Goal: Task Accomplishment & Management: Complete application form

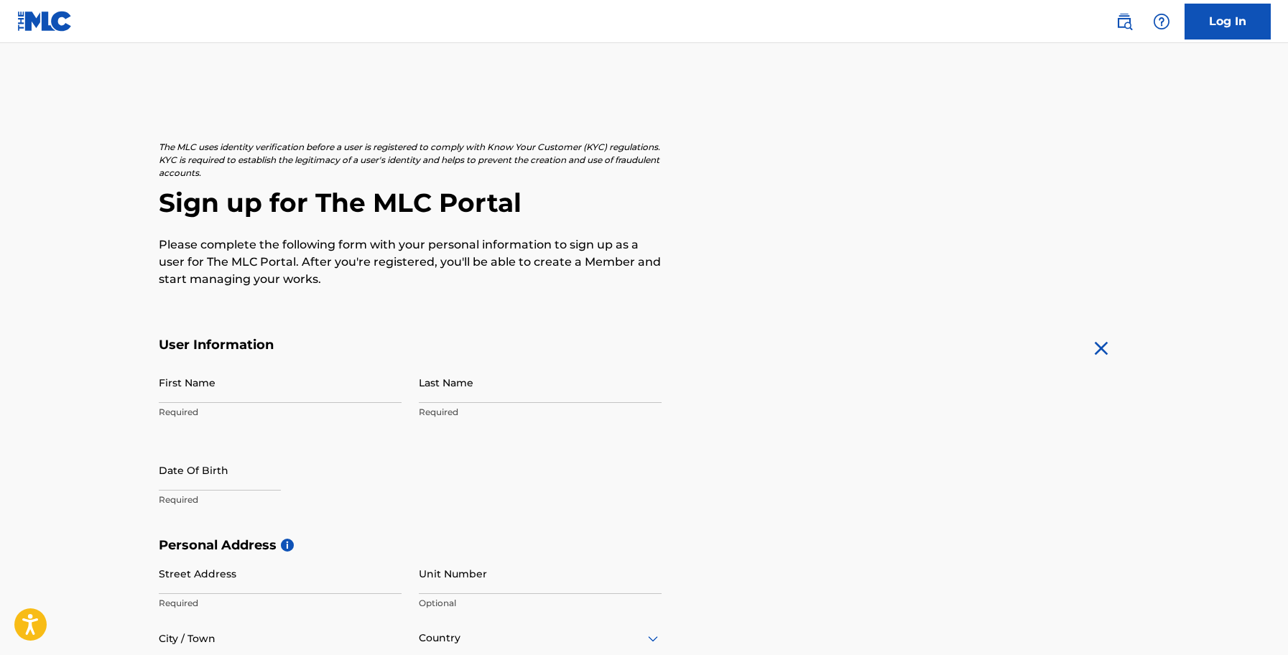
click at [267, 391] on input "First Name" at bounding box center [280, 382] width 243 height 41
type input "[PERSON_NAME]"
type input "Dibiaggio"
select select "7"
select select "2025"
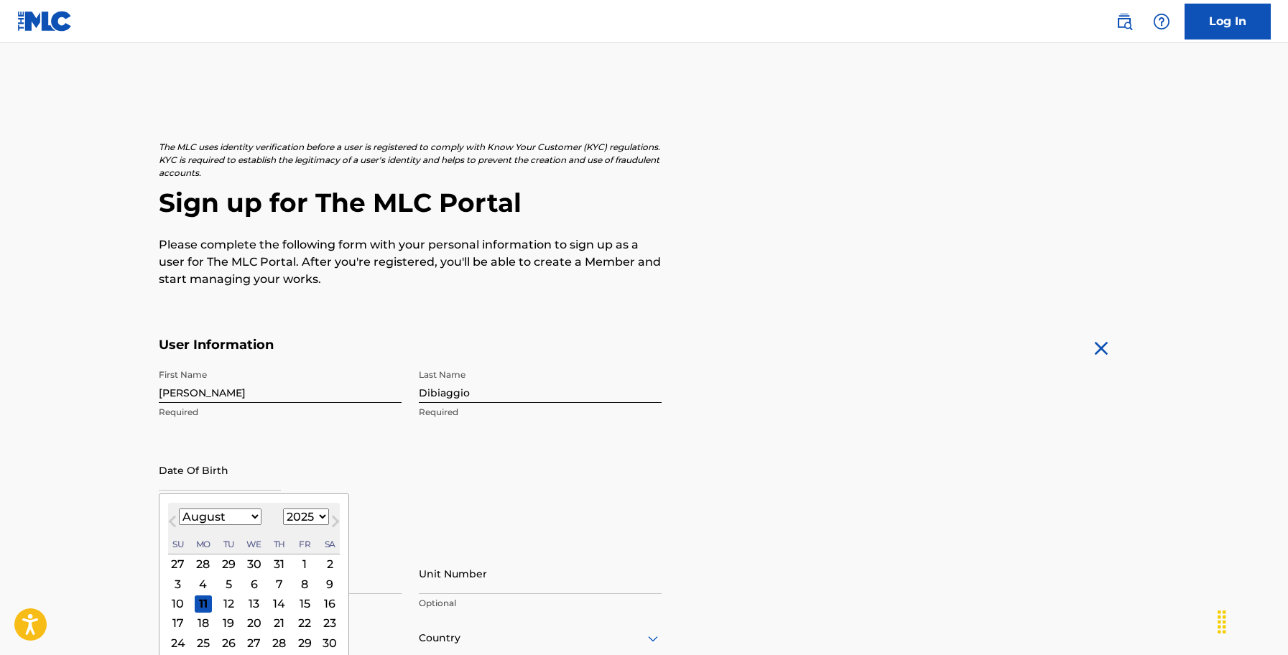
click at [324, 516] on button "Next Month" at bounding box center [335, 524] width 23 height 23
select select "8"
click at [307, 518] on select "1900 1901 1902 1903 1904 1905 1906 1907 1908 1909 1910 1911 1912 1913 1914 1915…" at bounding box center [306, 516] width 46 height 17
select select "1984"
click at [238, 513] on select "January February March April May June July August September October November De…" at bounding box center [220, 516] width 83 height 17
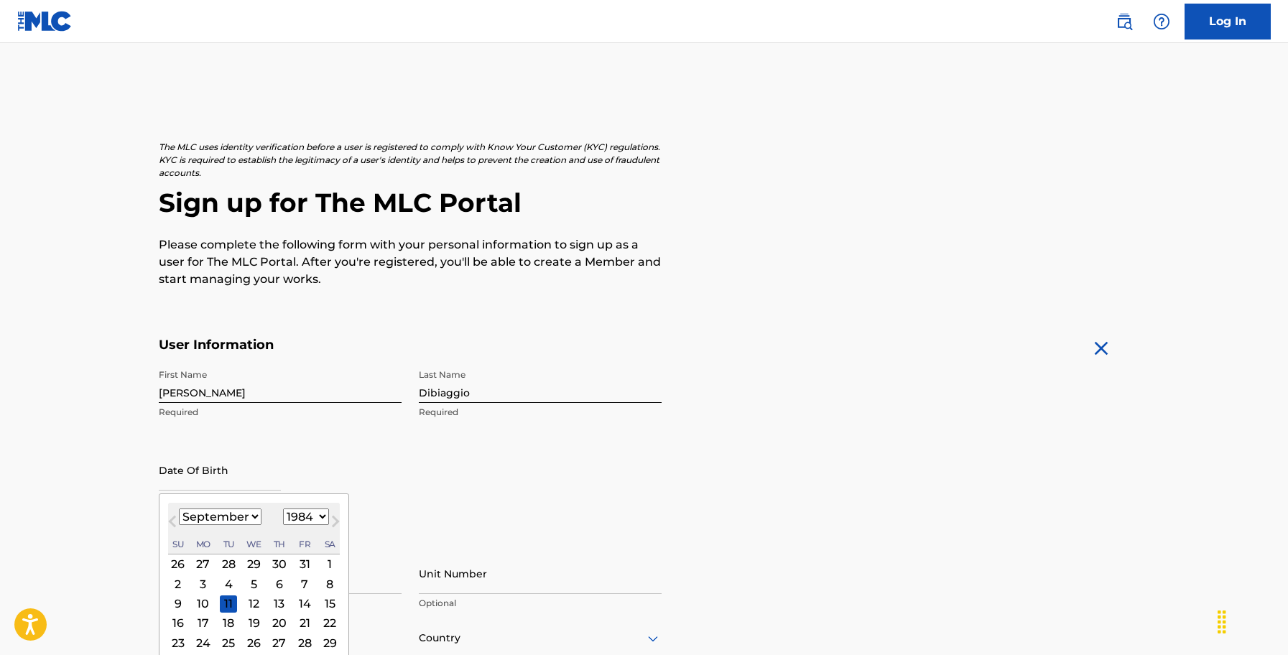
select select "6"
click at [200, 605] on div "16" at bounding box center [202, 603] width 17 height 17
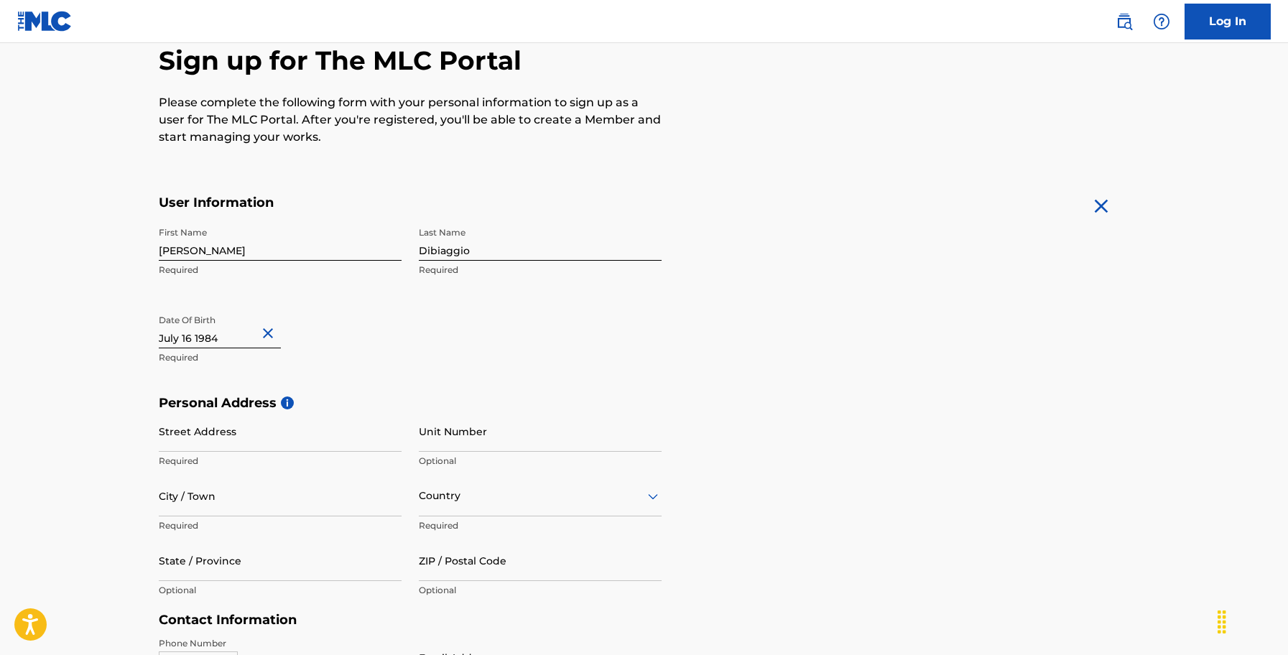
scroll to position [147, 0]
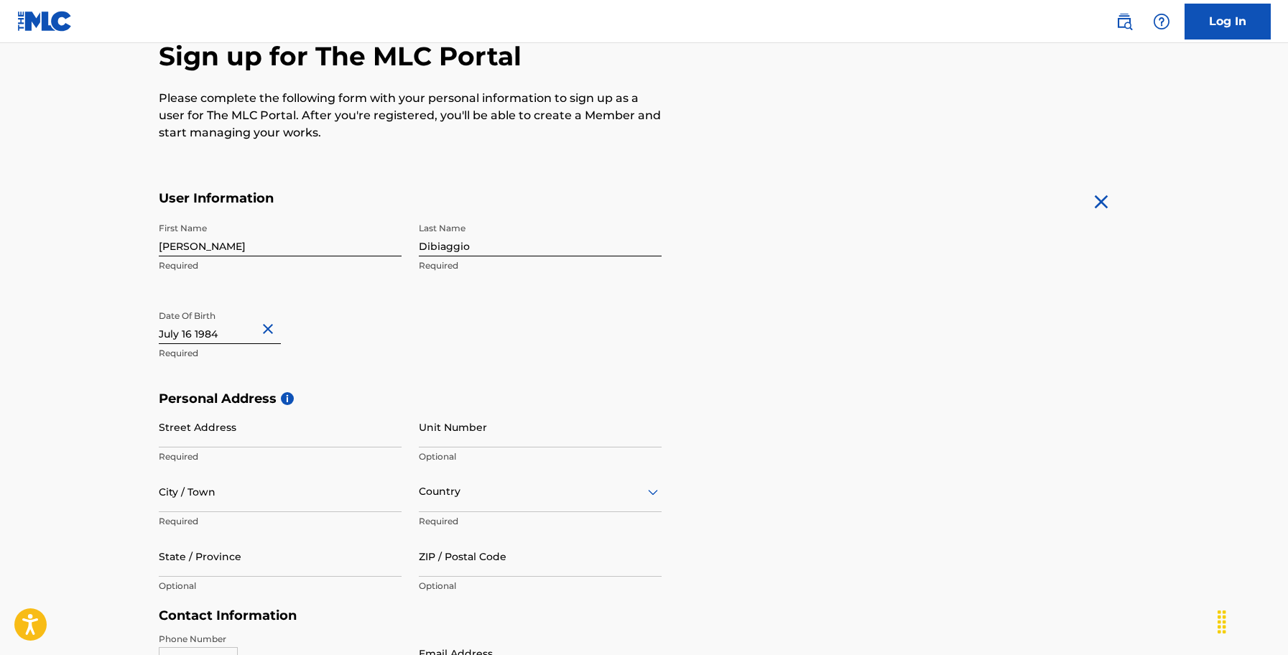
click at [223, 433] on input "Street Address" at bounding box center [280, 426] width 243 height 41
type input "Via del Caprile"
click at [468, 447] on input "Unit Number" at bounding box center [540, 426] width 243 height 41
type input "17"
click at [305, 507] on input "City / Town" at bounding box center [280, 491] width 243 height 41
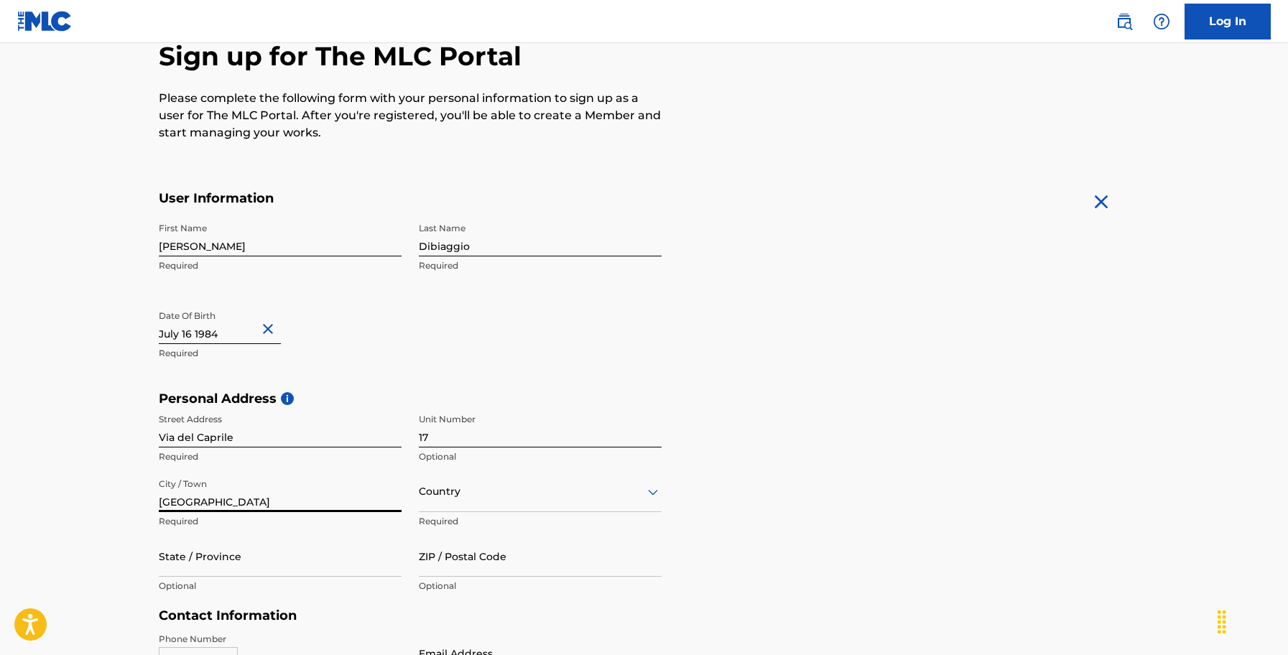
type input "[GEOGRAPHIC_DATA]"
click at [539, 507] on div "Country" at bounding box center [540, 491] width 243 height 41
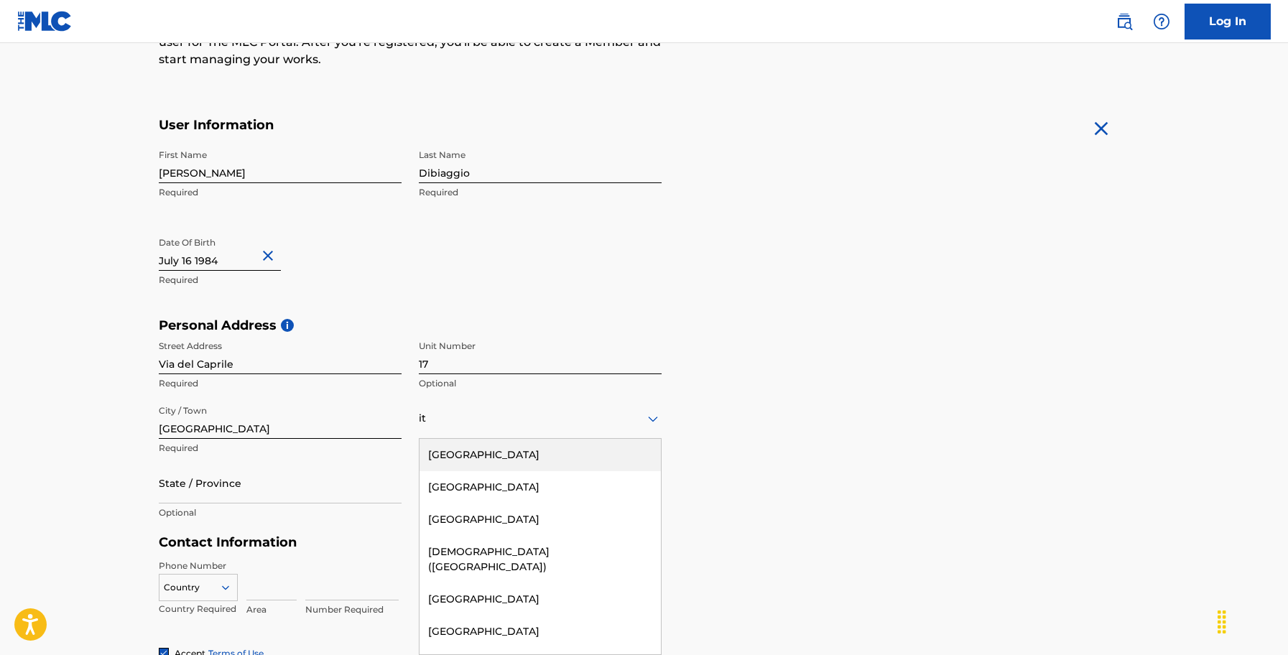
type input "ita"
click at [516, 452] on div "[GEOGRAPHIC_DATA]" at bounding box center [539, 455] width 241 height 32
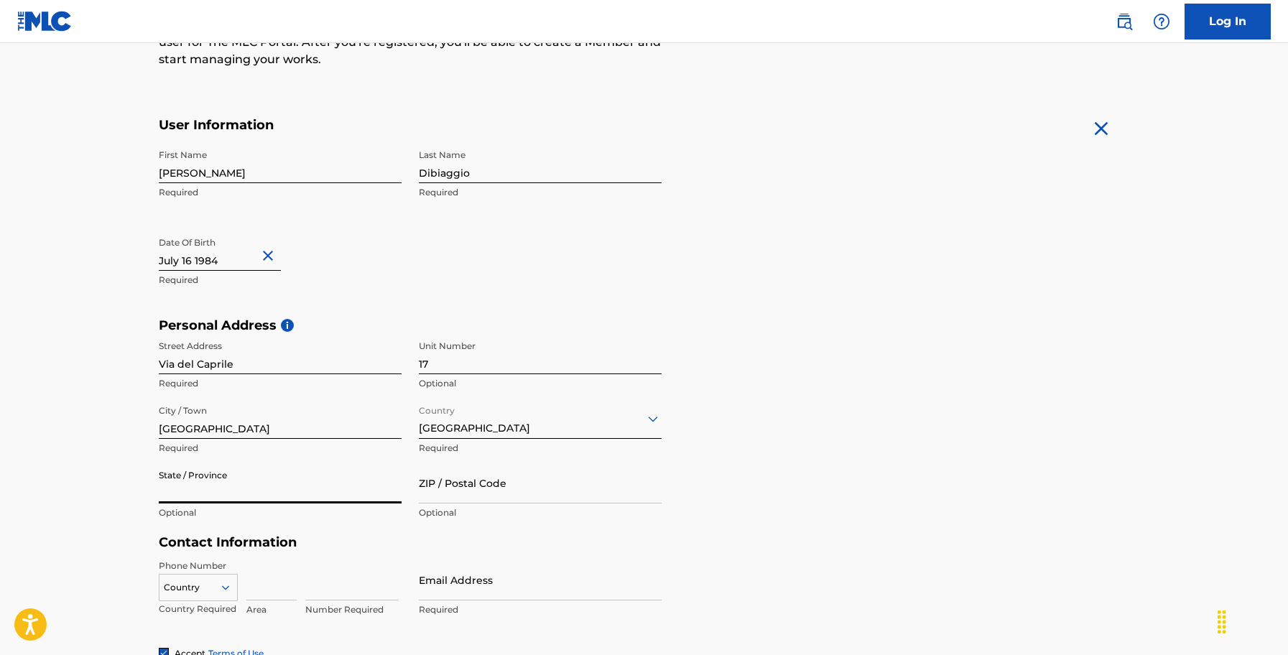
click at [220, 498] on input "State / Province" at bounding box center [280, 482] width 243 height 41
type input "[GEOGRAPHIC_DATA]"
click at [493, 496] on input "ZIP / Postal Code" at bounding box center [540, 482] width 243 height 41
type input "34134"
click at [220, 587] on div "Country" at bounding box center [198, 585] width 79 height 22
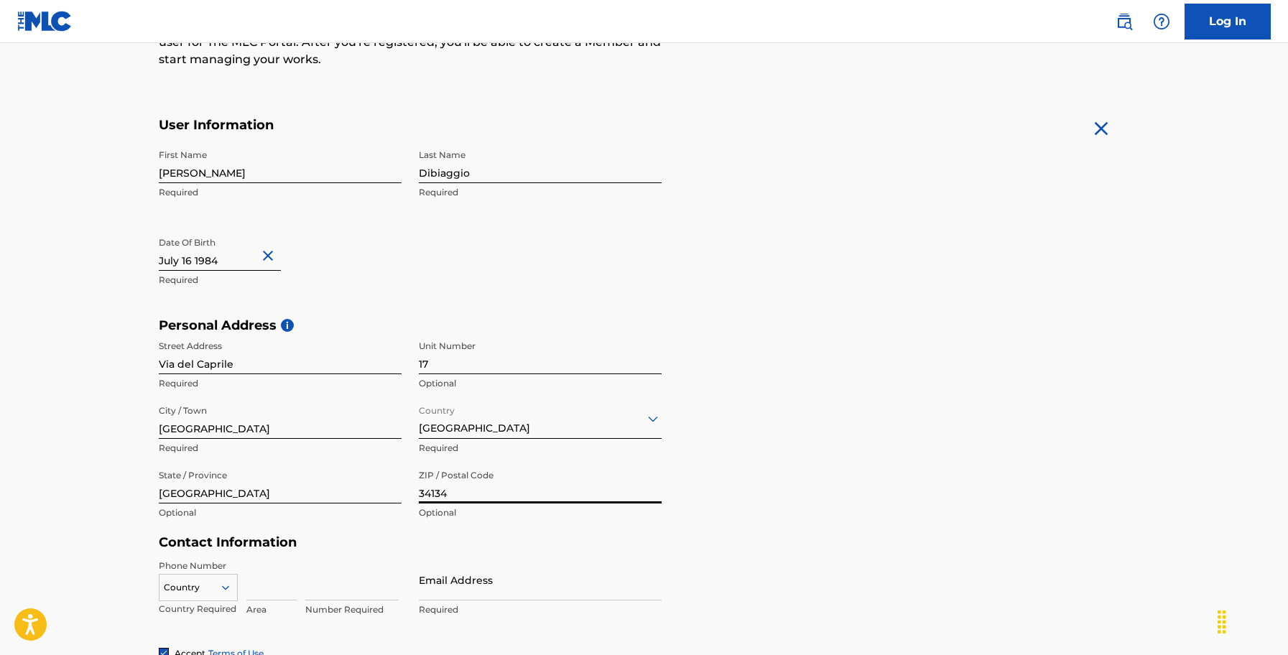
scroll to position [376, 0]
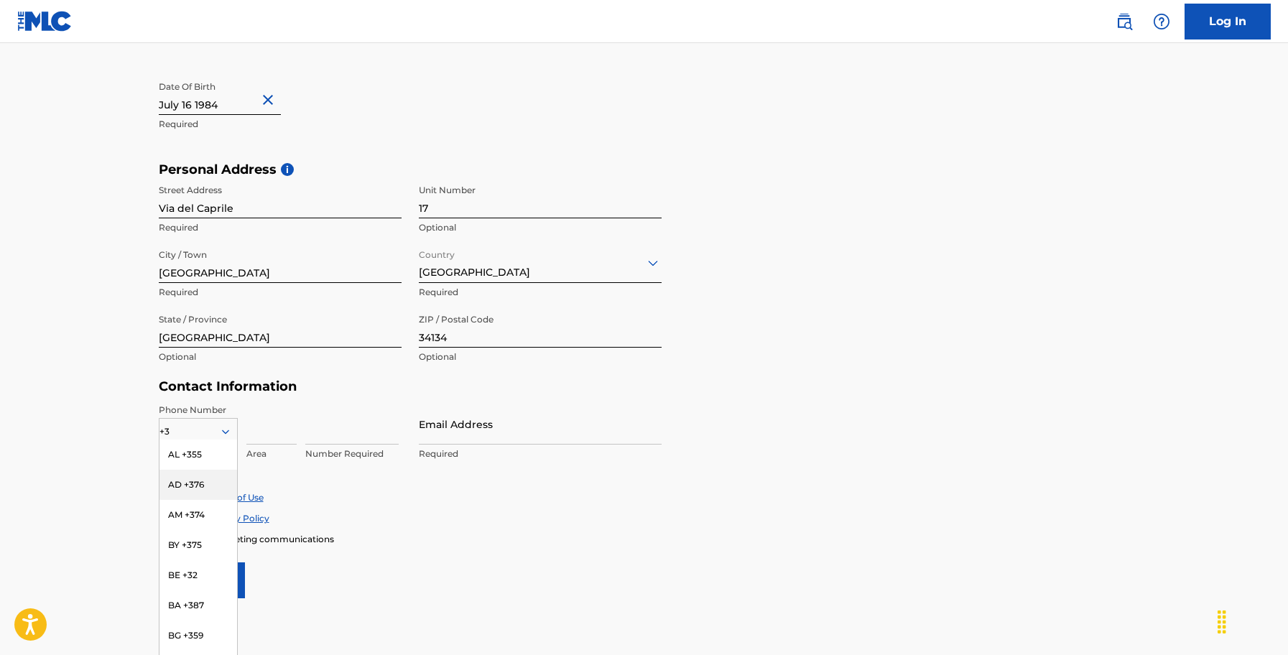
type input "+39"
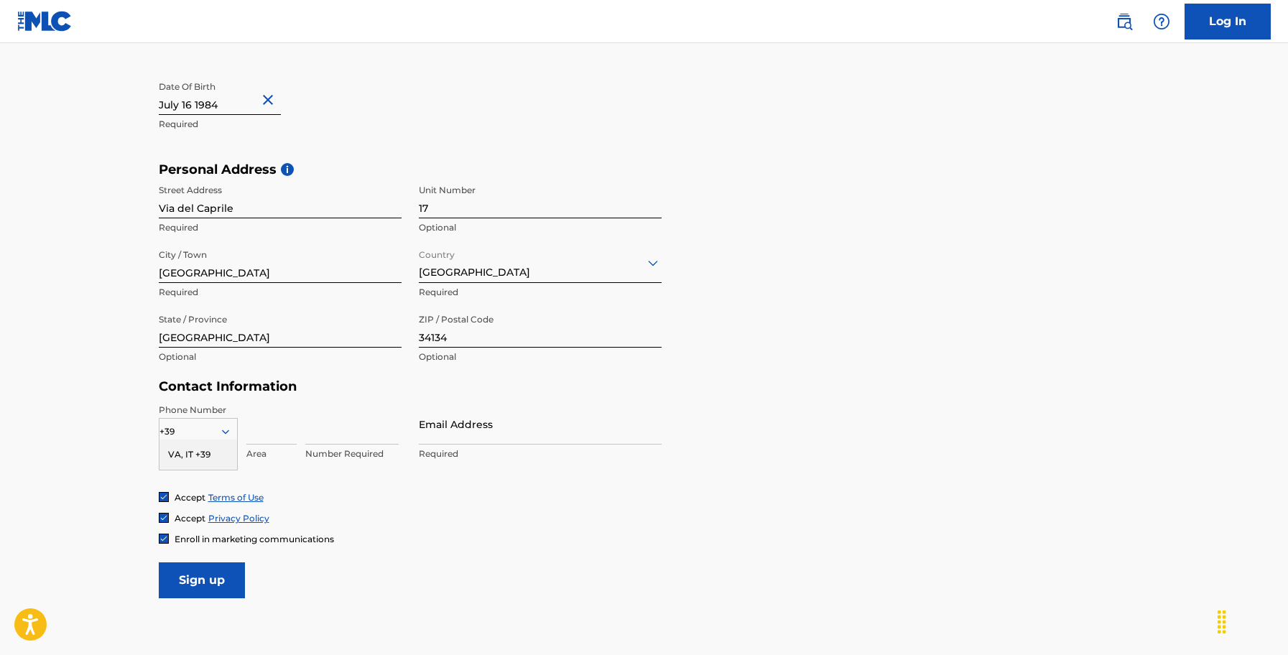
click at [216, 447] on div "VA, IT +39" at bounding box center [198, 455] width 78 height 30
click at [274, 434] on input at bounding box center [271, 424] width 50 height 41
type input "340"
type input "\"
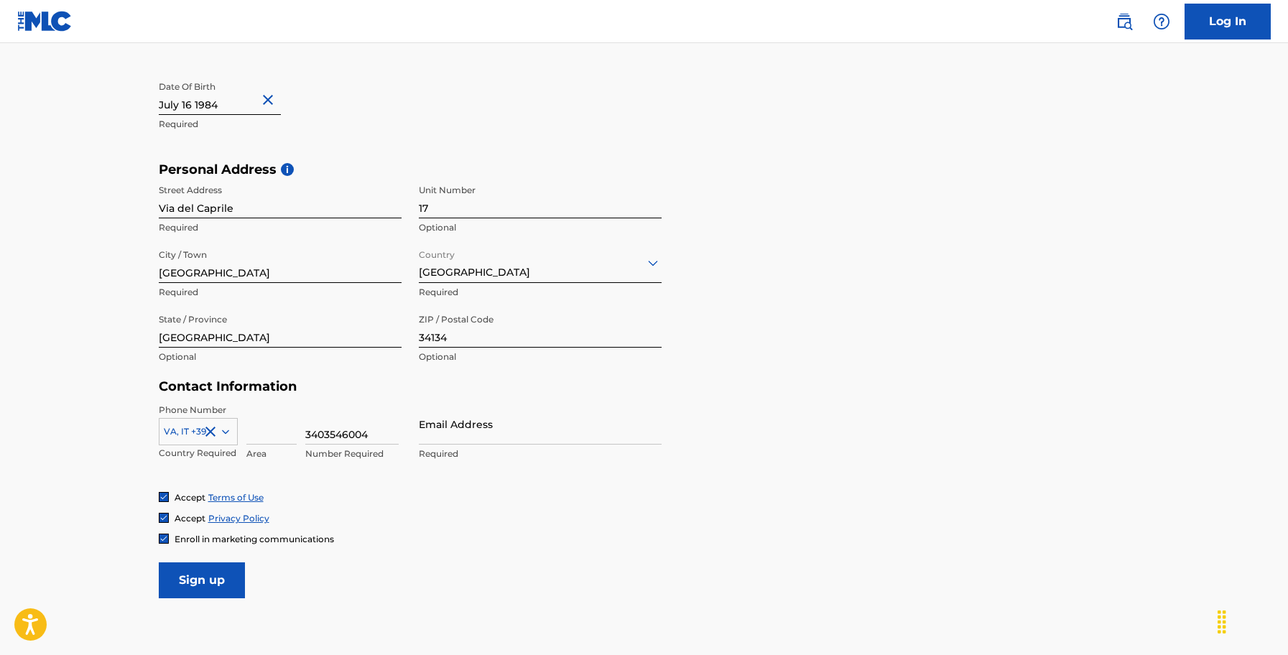
type input "3403546004"
click at [424, 435] on input "Email Address" at bounding box center [540, 424] width 243 height 41
type input "[EMAIL_ADDRESS][DOMAIN_NAME]"
click at [196, 587] on input "Sign up" at bounding box center [202, 580] width 86 height 36
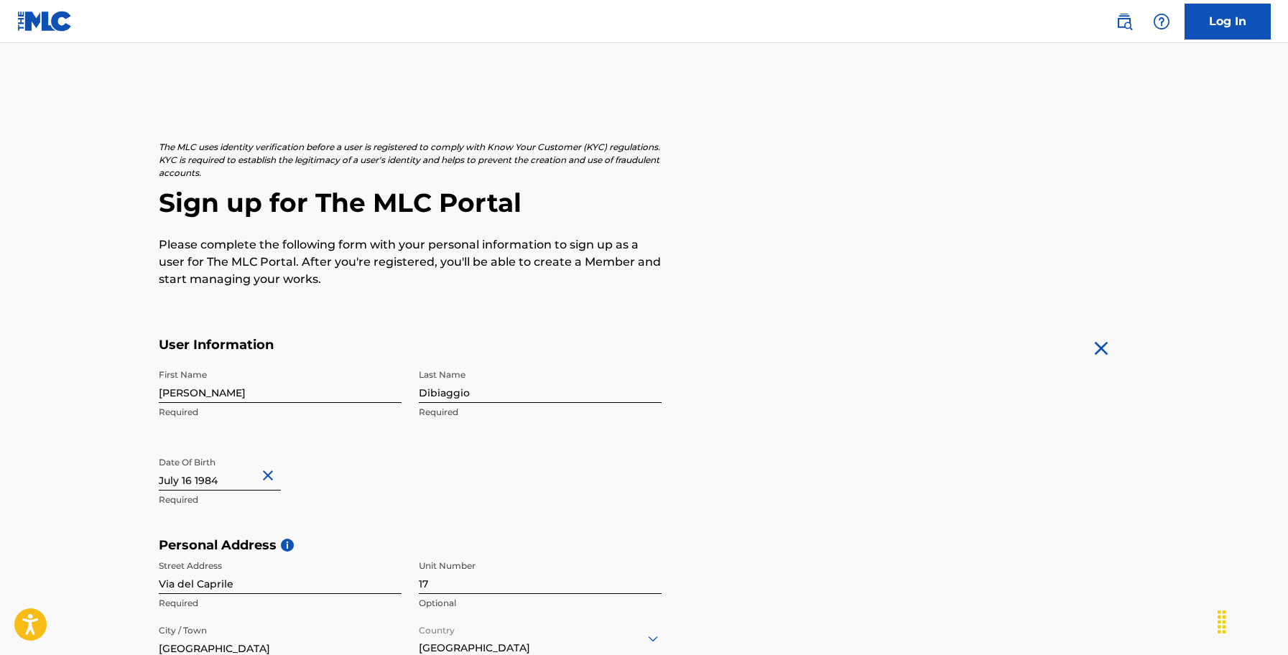
click at [60, 18] on img at bounding box center [44, 21] width 55 height 21
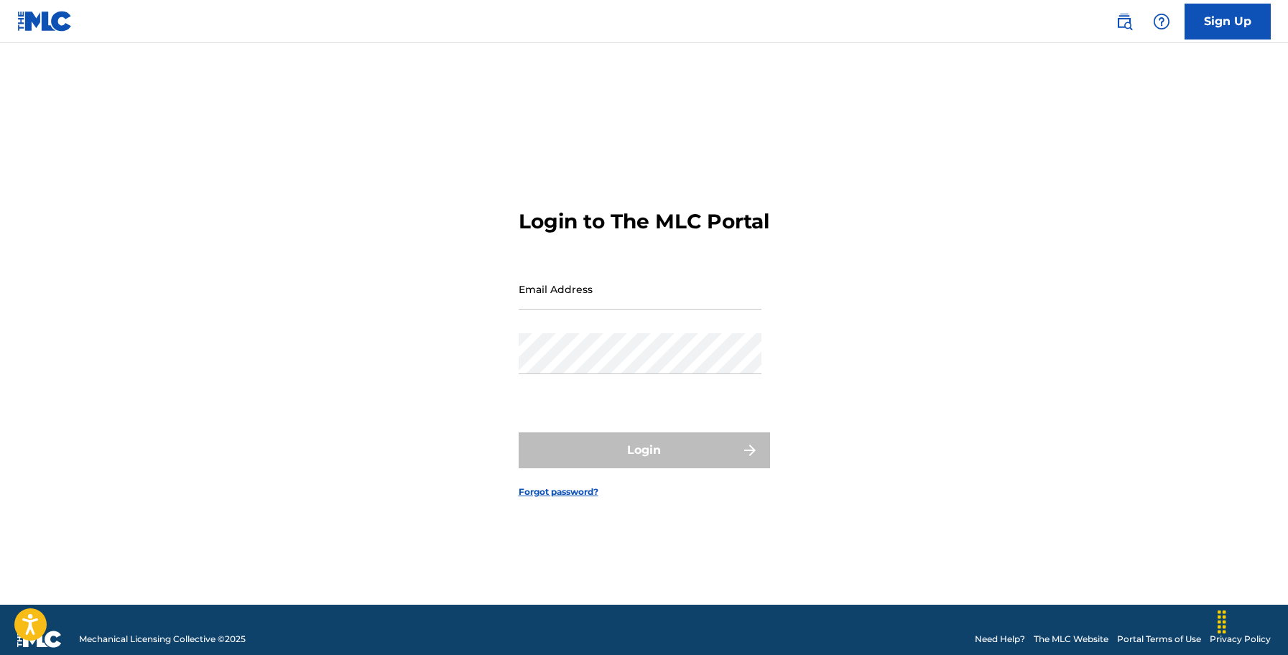
click at [595, 296] on input "Email Address" at bounding box center [640, 289] width 243 height 41
click at [557, 498] on link "Forgot password?" at bounding box center [559, 491] width 80 height 13
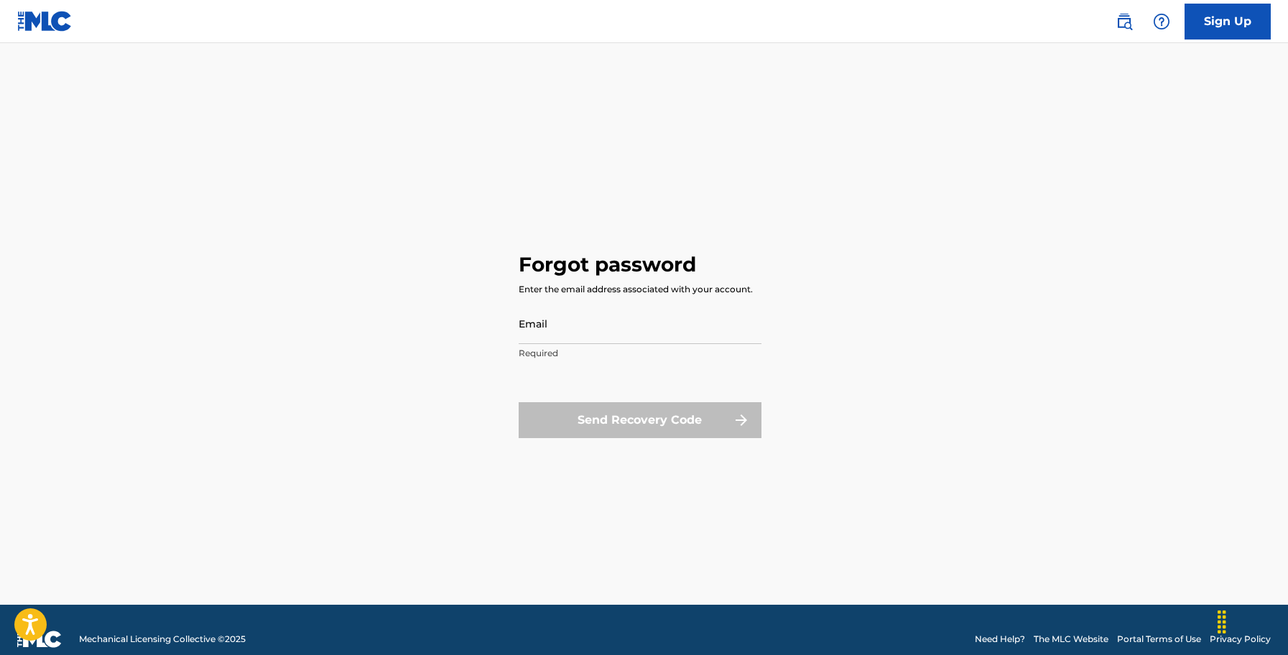
click at [524, 332] on input "Email" at bounding box center [640, 323] width 243 height 41
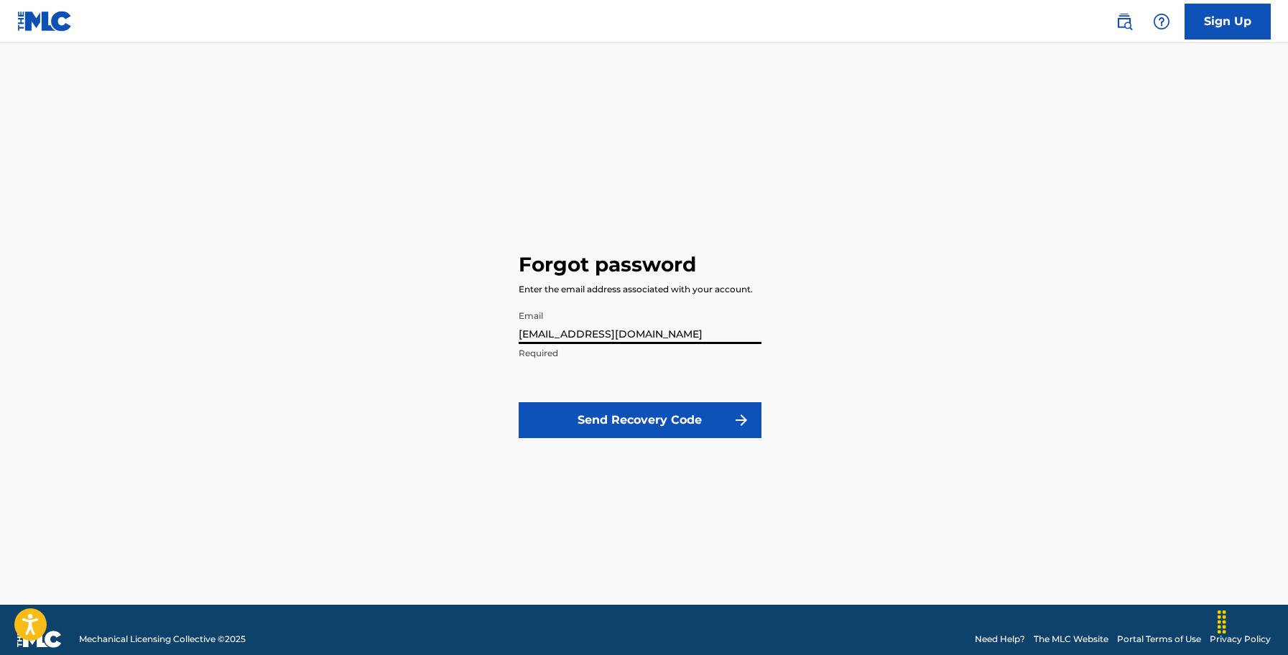
type input "[EMAIL_ADDRESS][DOMAIN_NAME]"
click at [619, 414] on button "Send Recovery Code" at bounding box center [640, 420] width 243 height 36
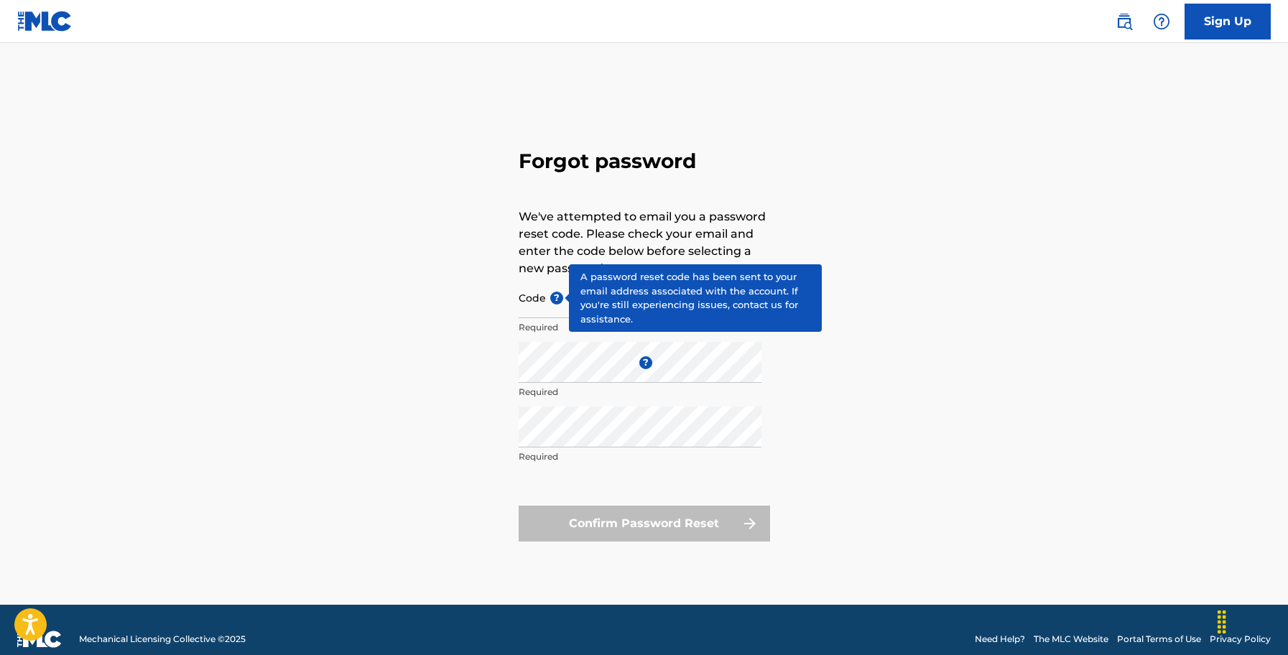
click at [556, 304] on span "?" at bounding box center [556, 298] width 13 height 13
click at [556, 304] on input "Code ?" at bounding box center [640, 297] width 243 height 41
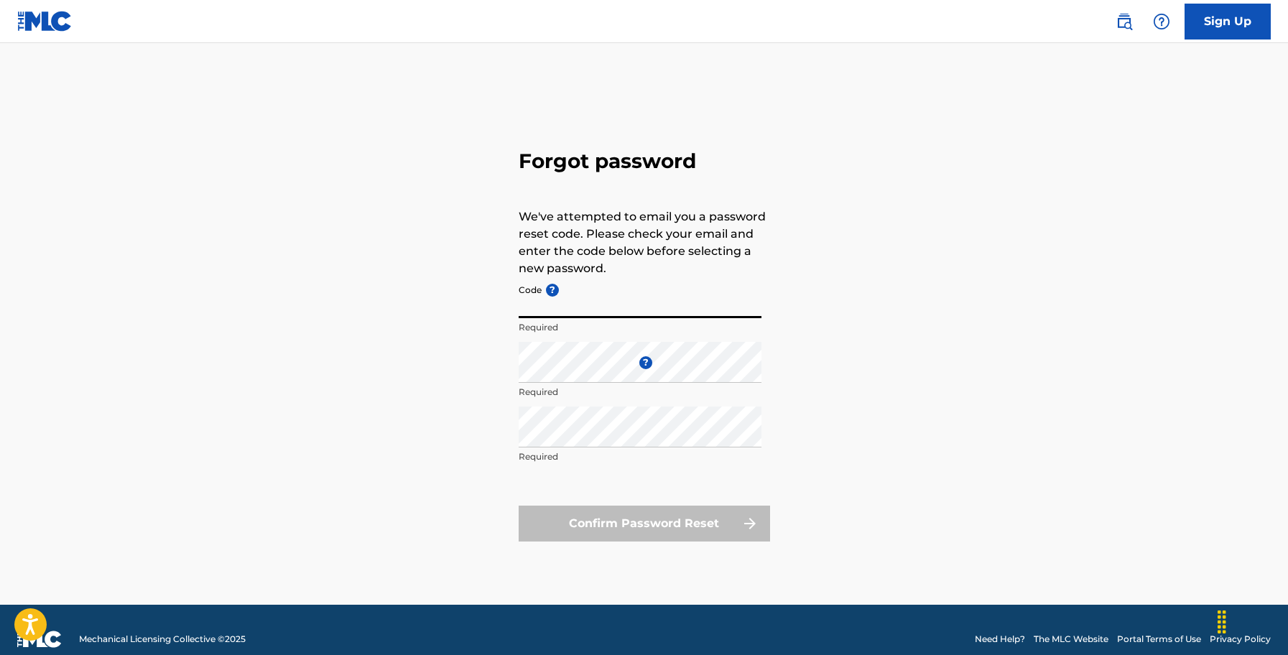
paste input "FP_22d4c17e99ababde52798c89e2f9"
type input "FP_22d4c17e99ababde52798c89e2f9"
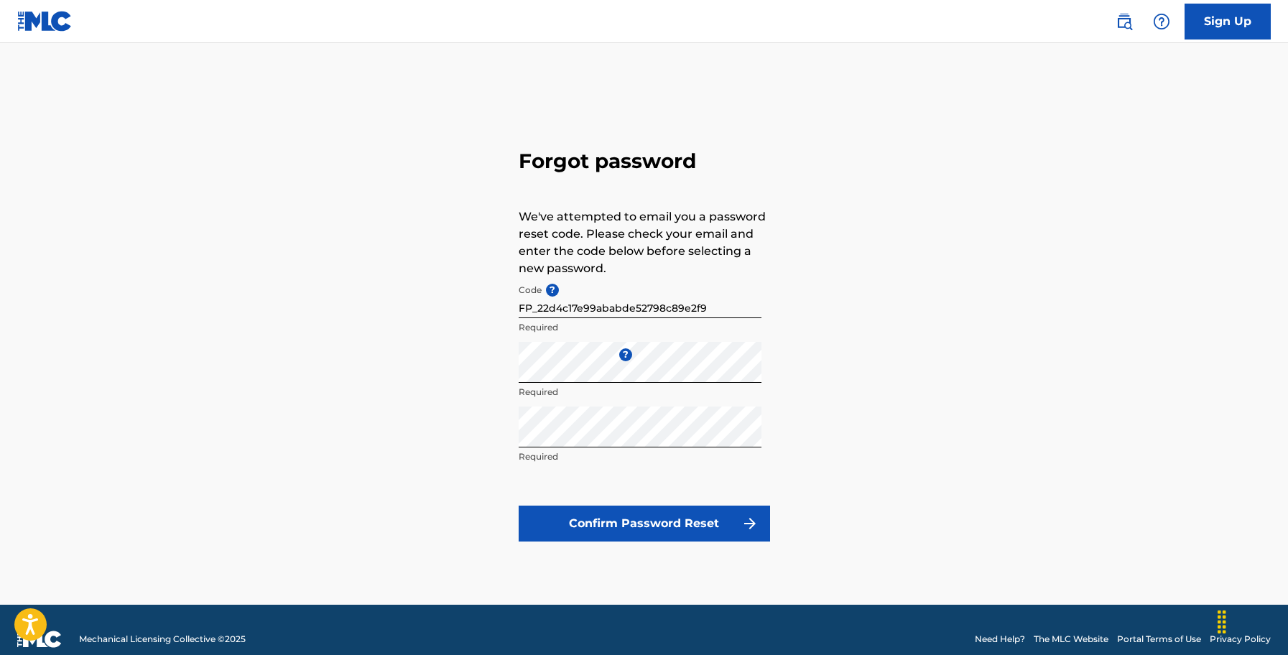
click at [672, 531] on button "Confirm Password Reset" at bounding box center [644, 524] width 251 height 36
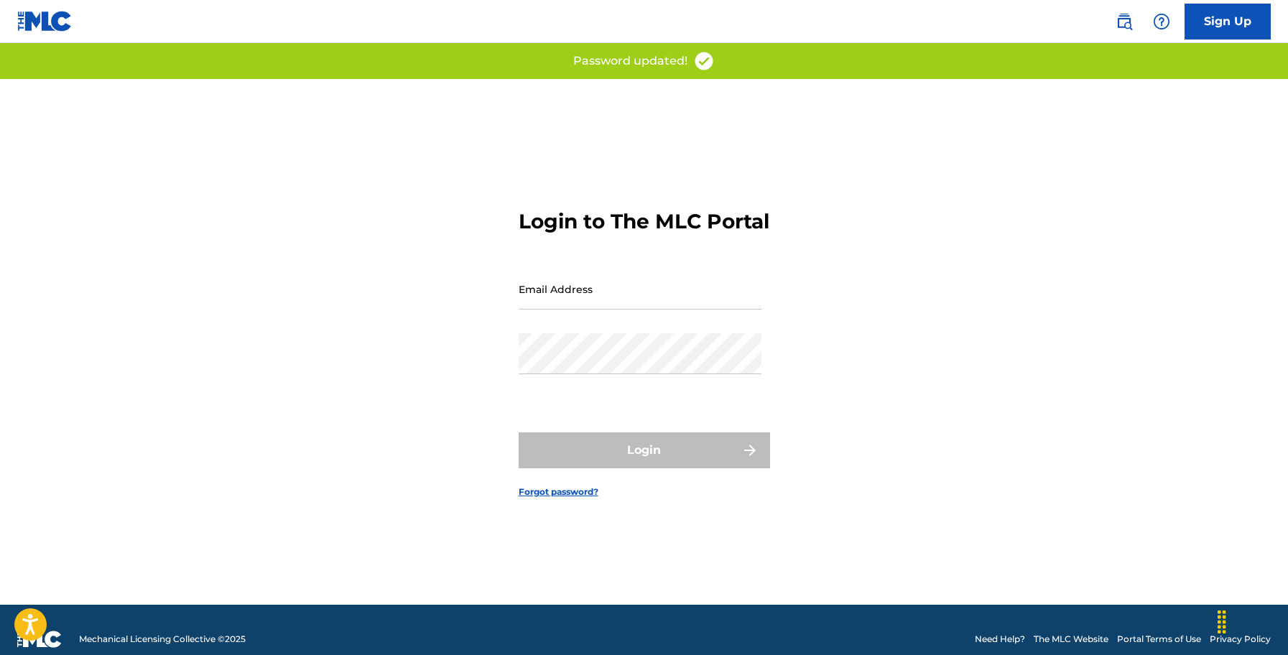
click at [589, 310] on input "Email Address" at bounding box center [640, 289] width 243 height 41
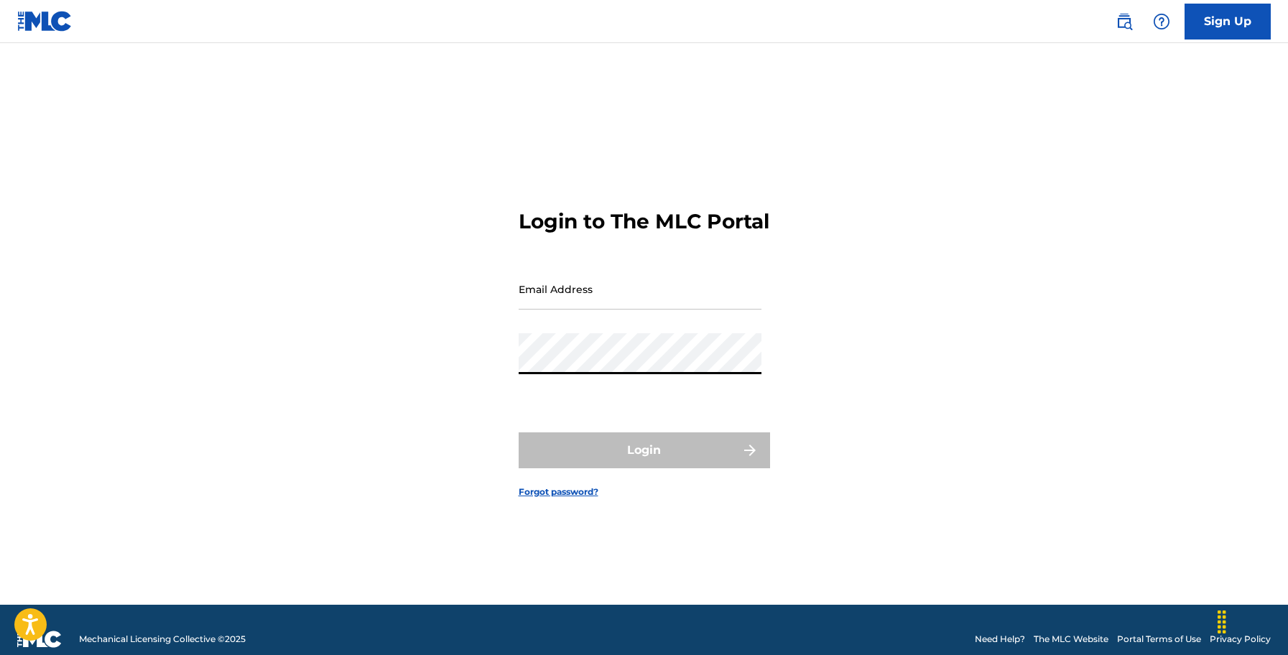
type input "[EMAIL_ADDRESS][DOMAIN_NAME]"
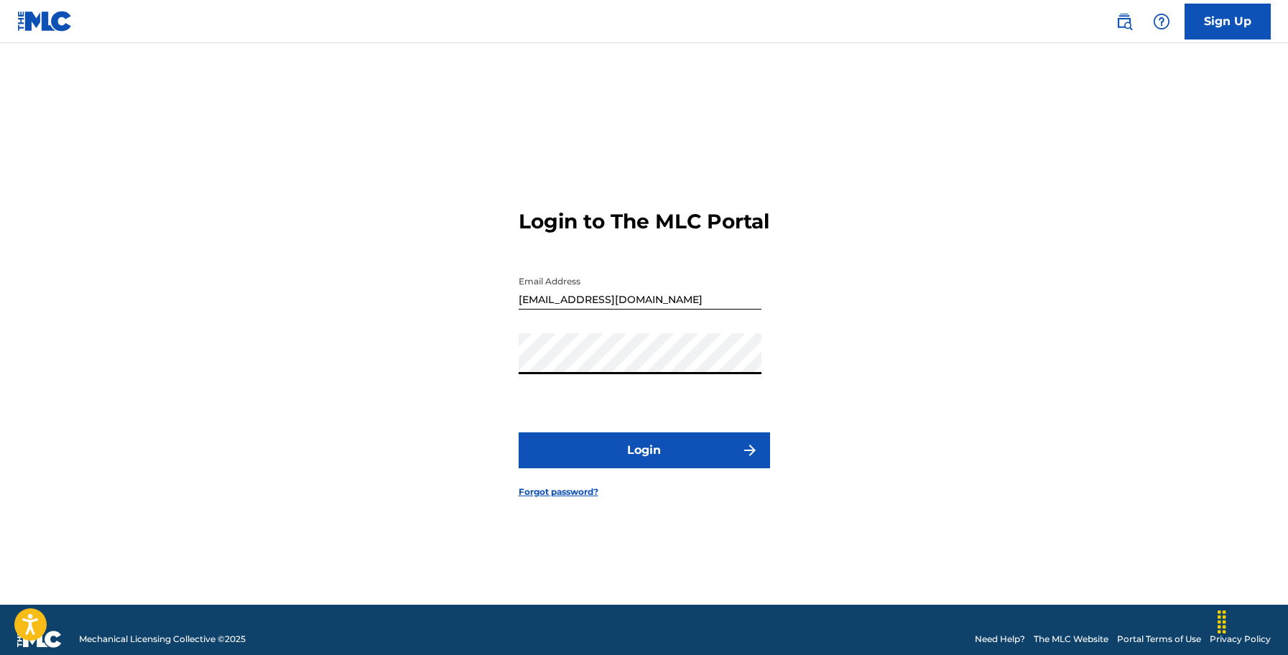
click at [633, 458] on button "Login" at bounding box center [644, 450] width 251 height 36
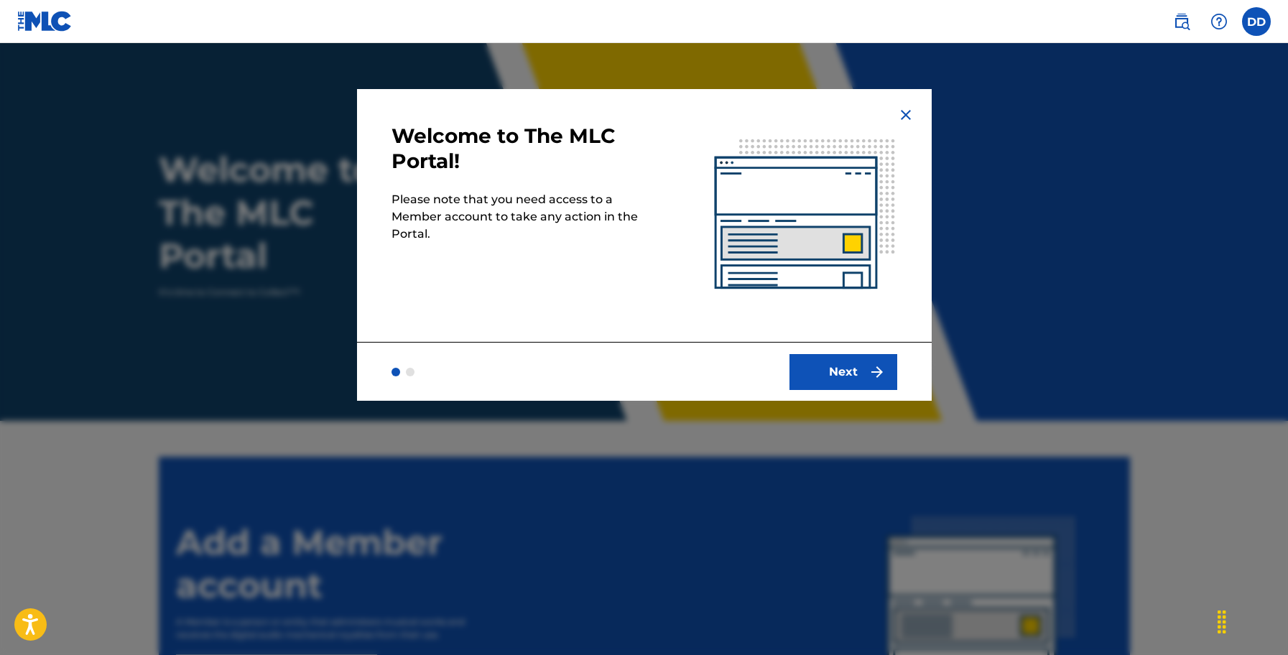
click at [819, 374] on button "Next" at bounding box center [843, 372] width 108 height 36
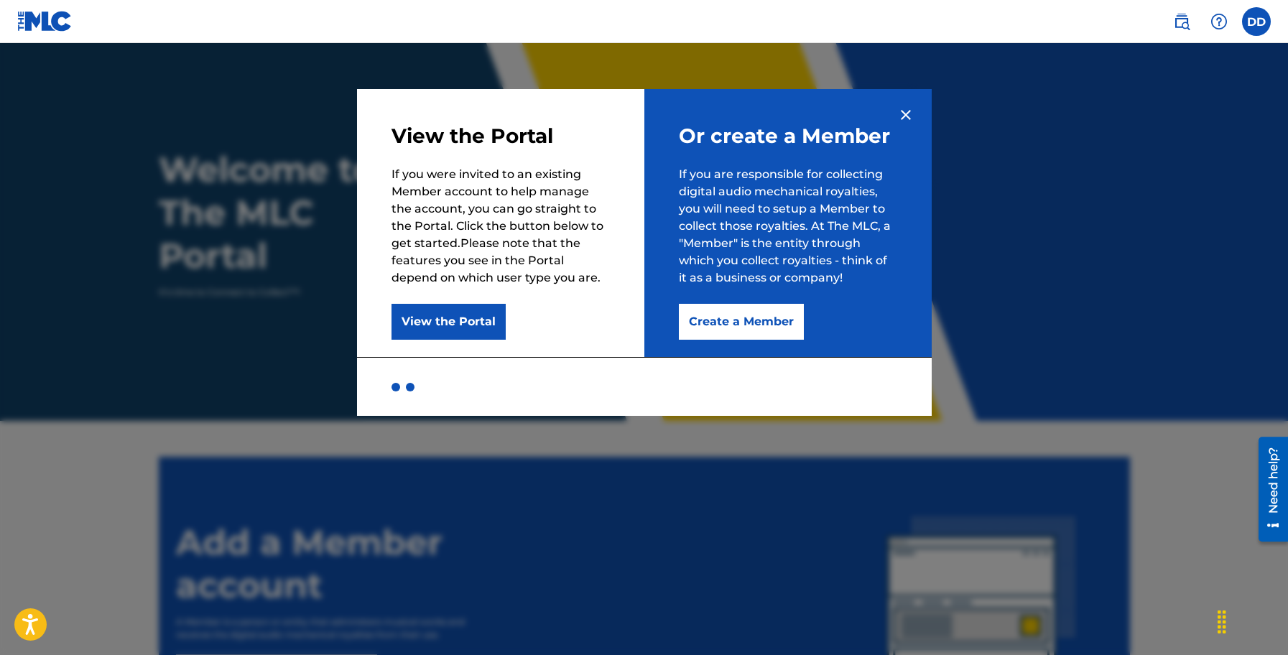
click at [903, 113] on img at bounding box center [905, 114] width 17 height 17
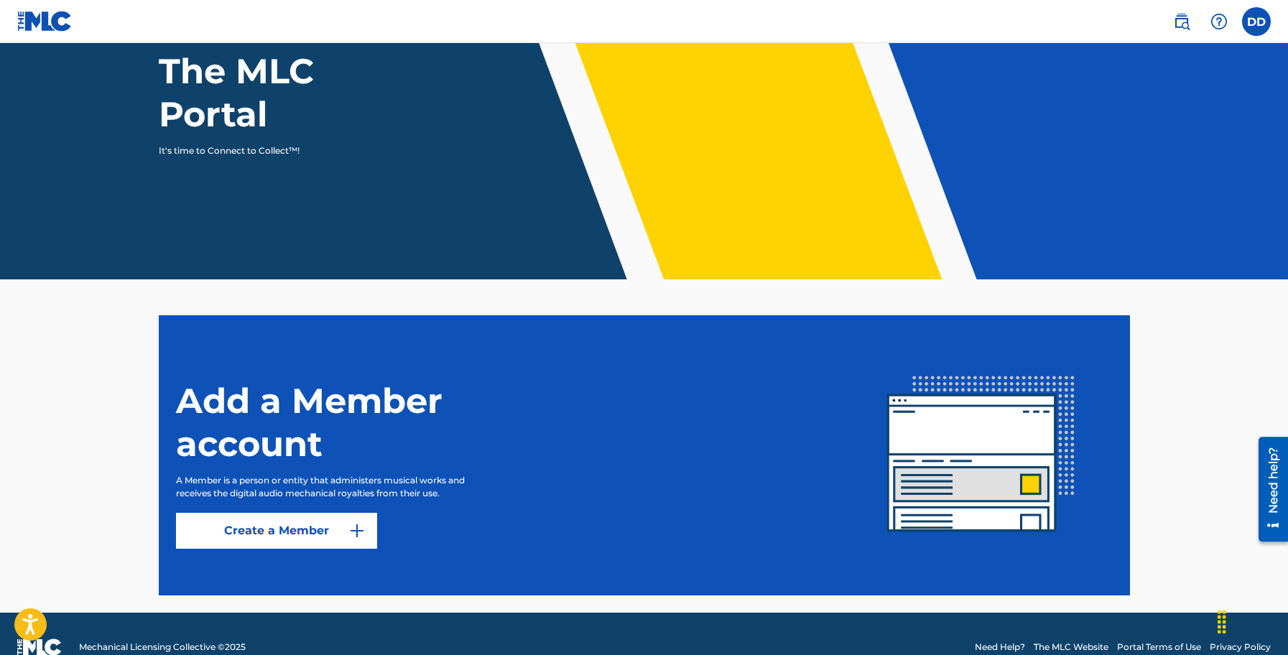
scroll to position [168, 0]
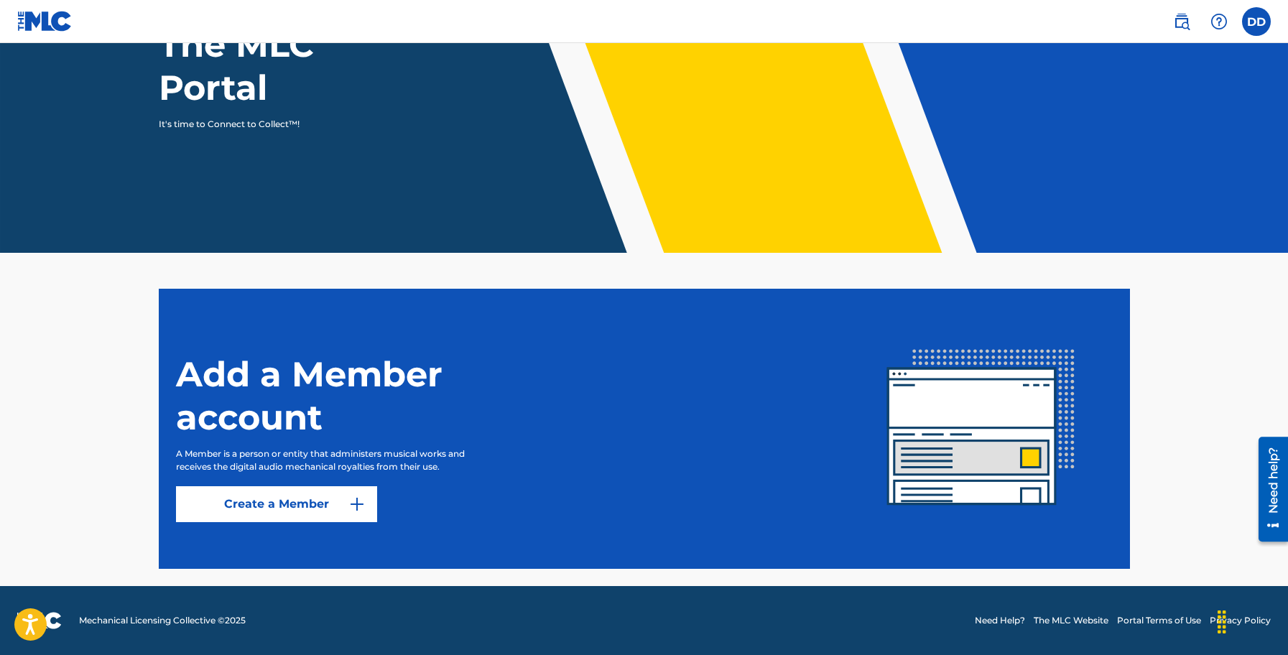
click at [287, 516] on button "Create a Member" at bounding box center [276, 504] width 201 height 36
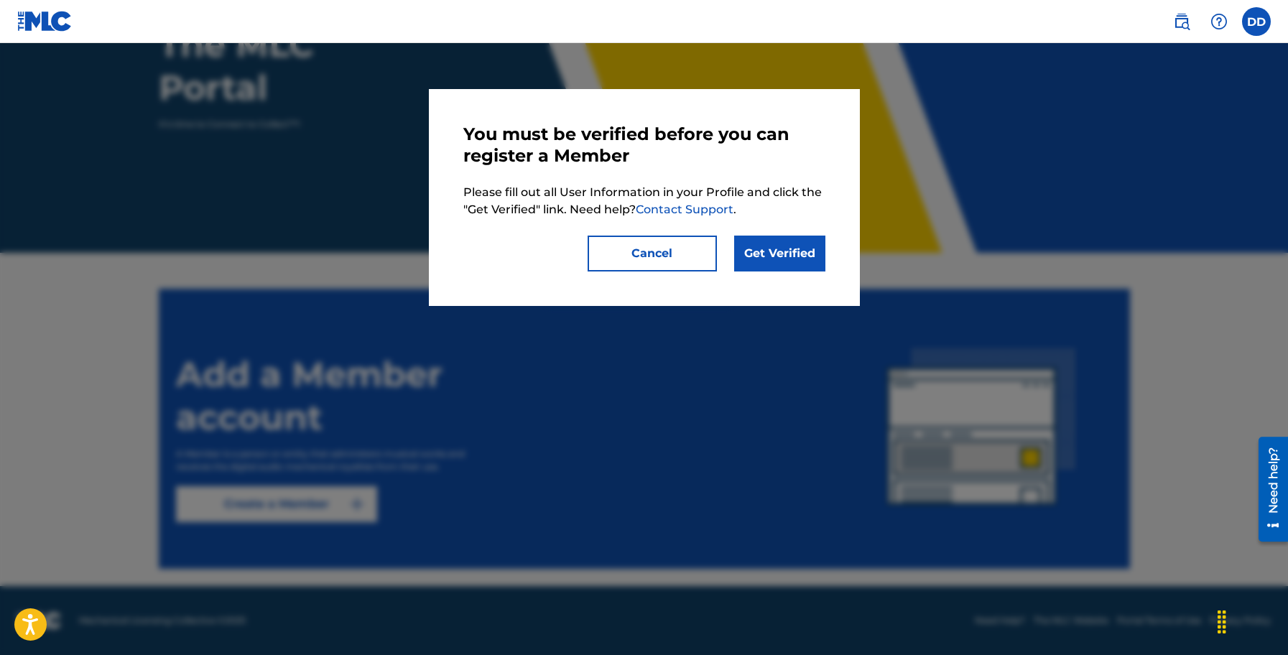
click at [771, 261] on link "Get Verified" at bounding box center [779, 254] width 91 height 36
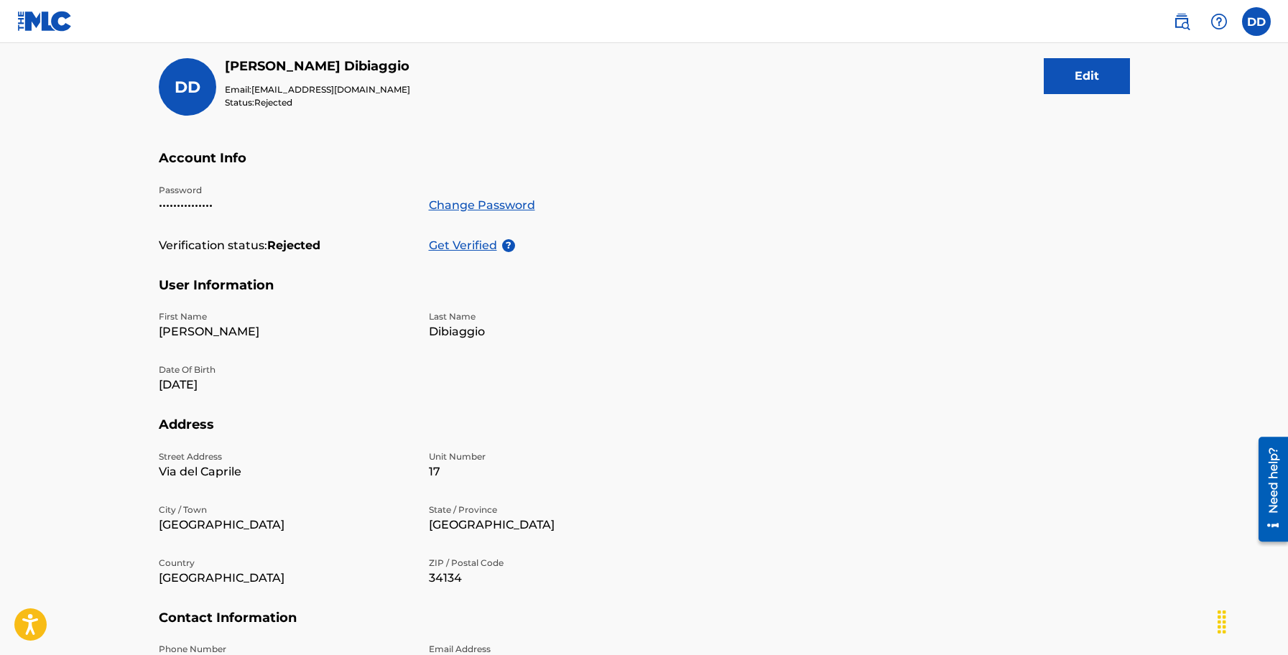
scroll to position [166, 0]
click at [470, 251] on p "Get Verified" at bounding box center [465, 246] width 73 height 17
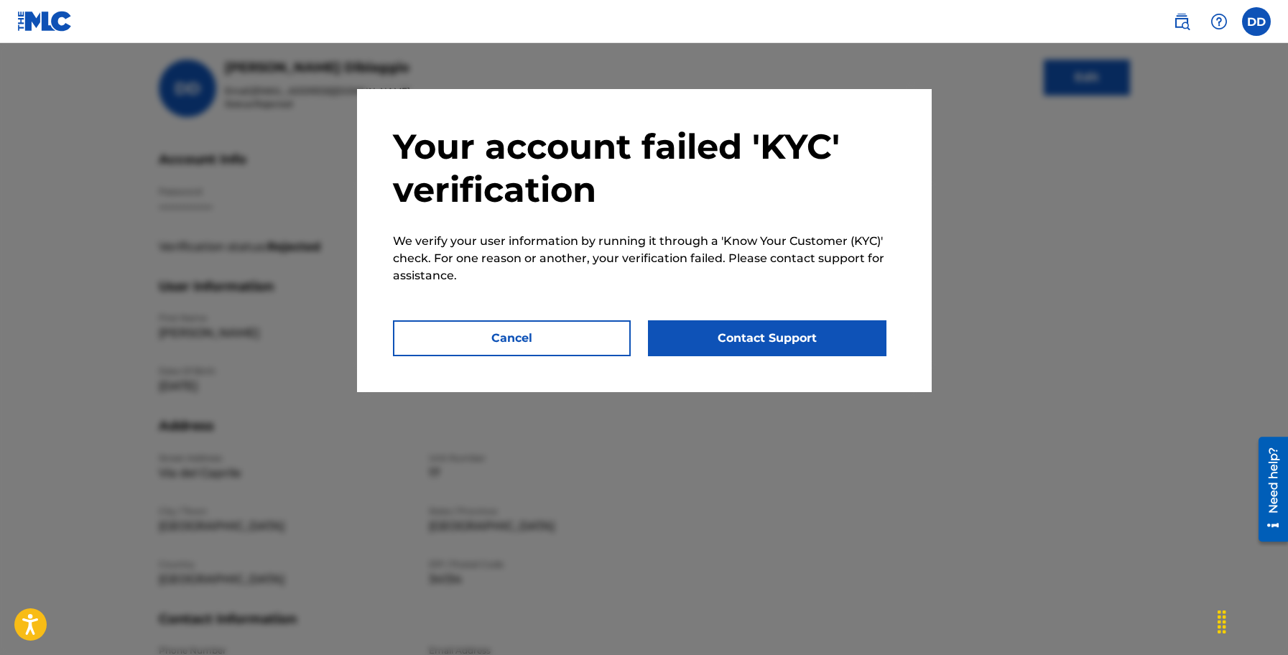
click at [491, 322] on button "Cancel" at bounding box center [512, 338] width 238 height 36
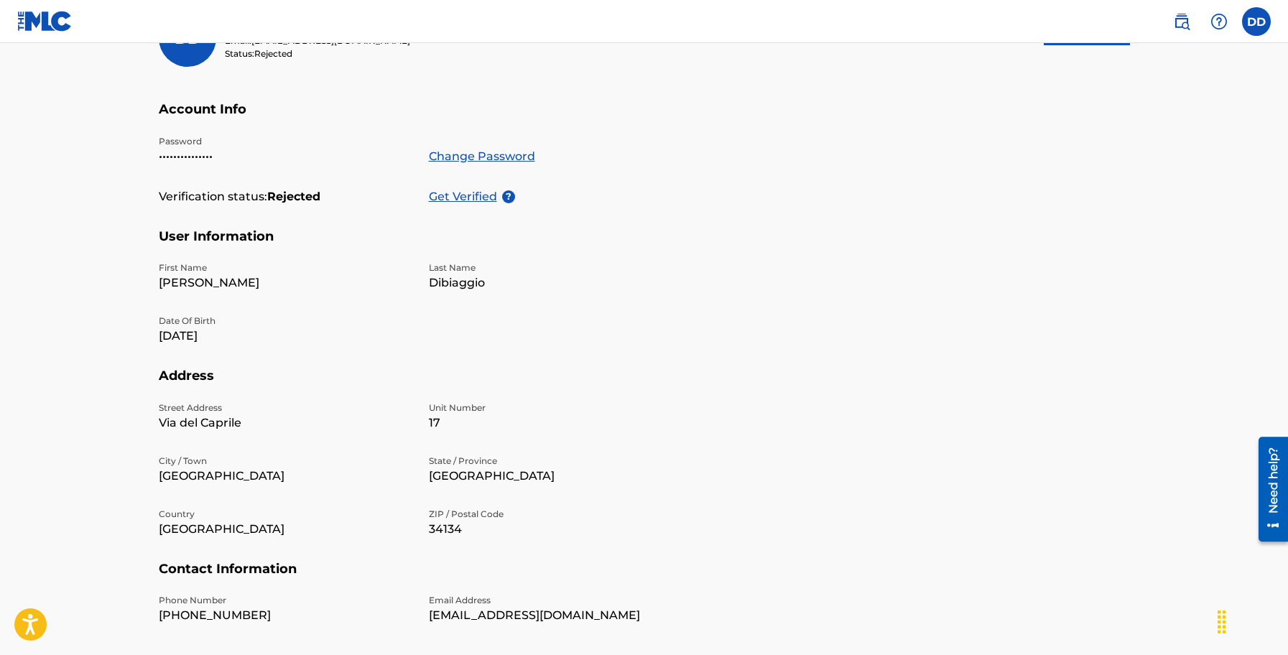
scroll to position [215, 0]
click at [688, 205] on section "Account Info Password ••••••••••••••• Change Password Verification status: Reje…" at bounding box center [644, 165] width 971 height 127
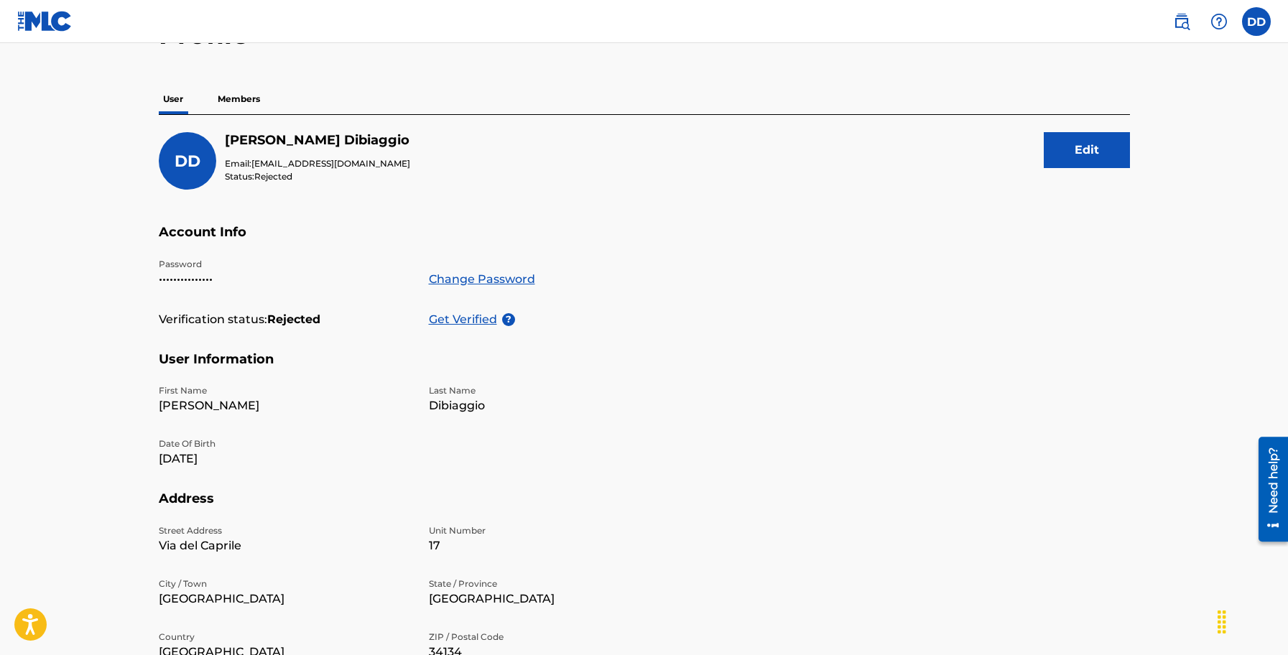
scroll to position [0, 0]
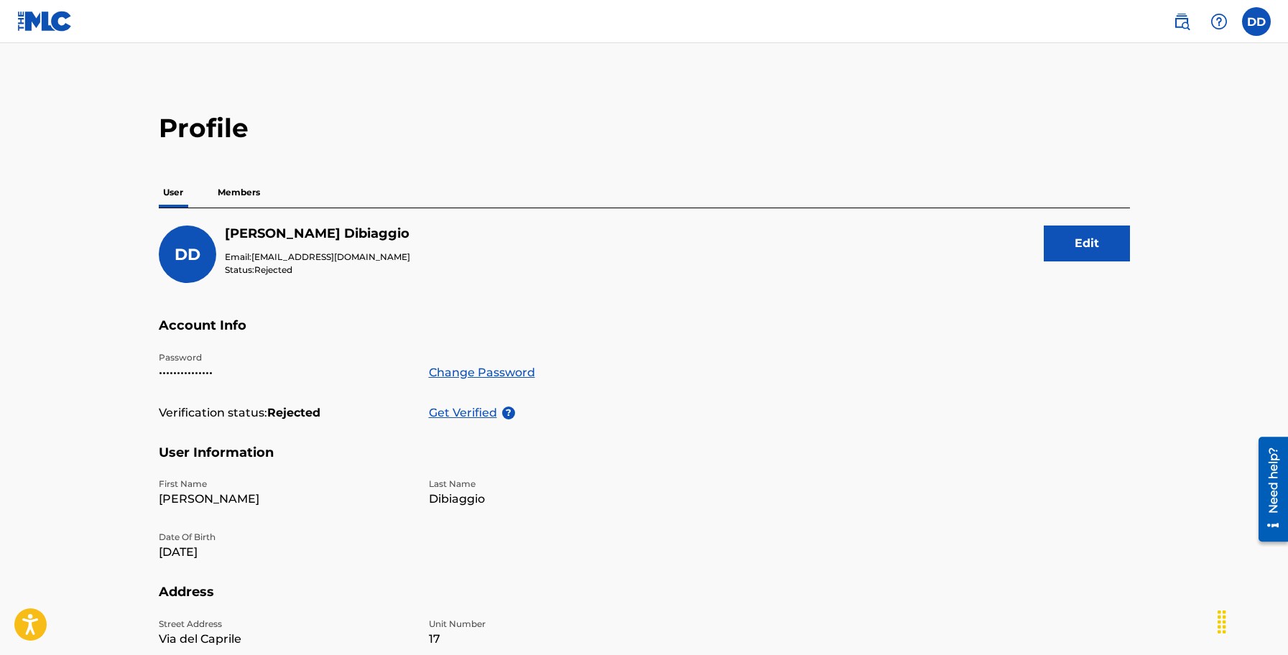
click at [239, 195] on p "Members" at bounding box center [238, 192] width 51 height 30
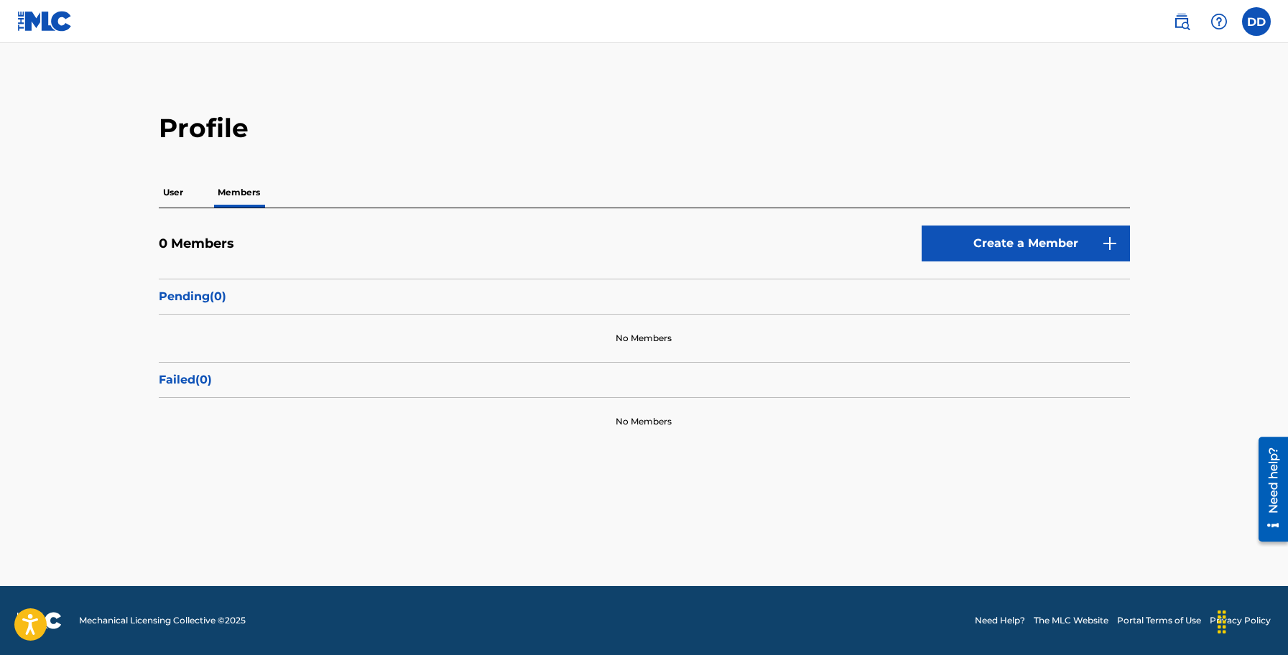
click at [168, 190] on p "User" at bounding box center [173, 192] width 29 height 30
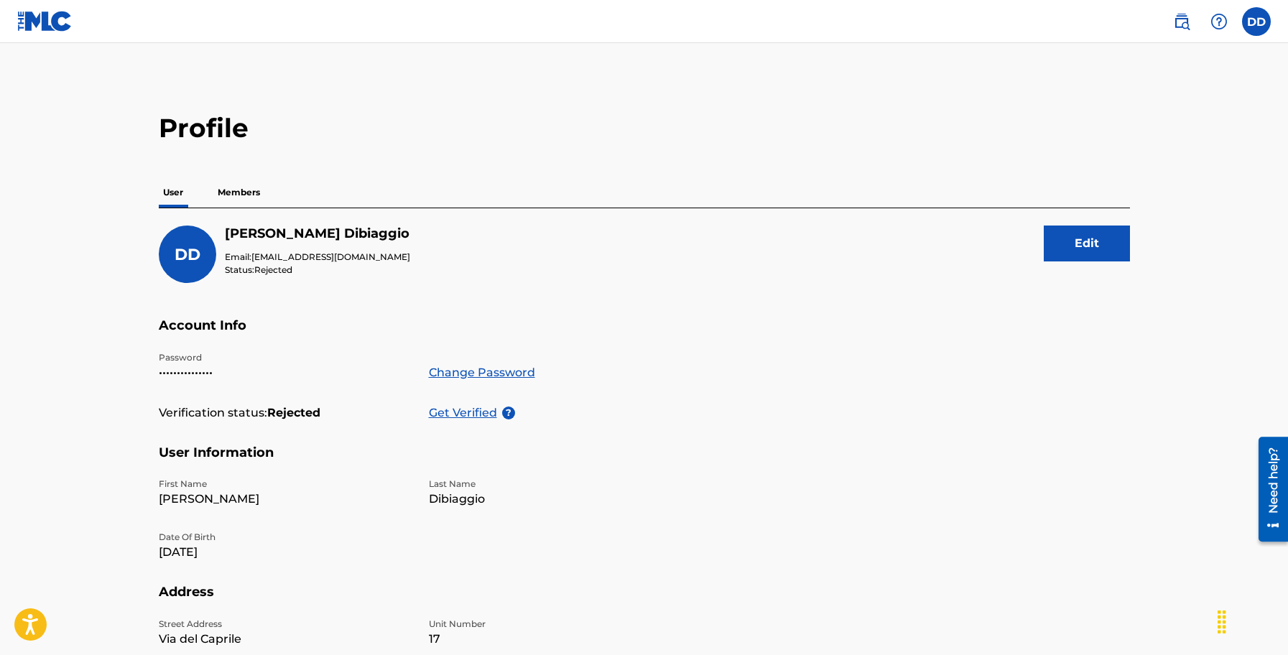
click at [40, 37] on link at bounding box center [44, 21] width 55 height 42
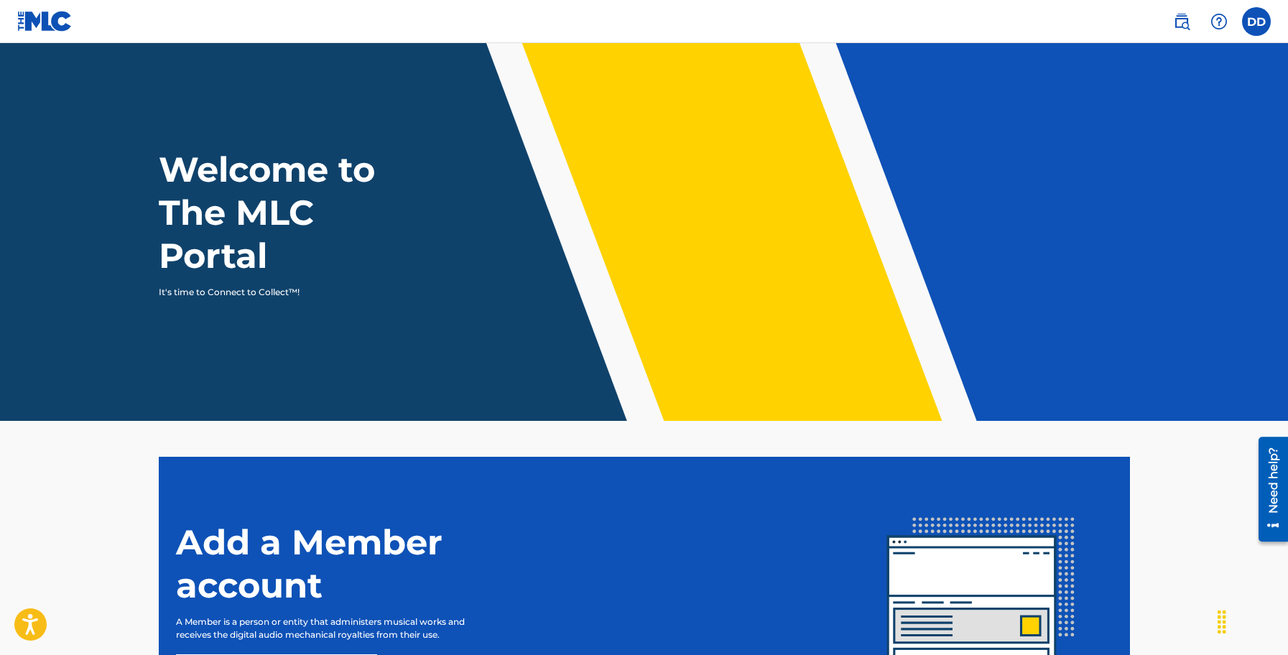
click at [1260, 27] on label at bounding box center [1256, 21] width 29 height 29
click at [1256, 22] on input "[PERSON_NAME] Dibiaggio [EMAIL_ADDRESS][PERSON_NAME][DOMAIN_NAME] Profile Log o…" at bounding box center [1256, 22] width 0 height 0
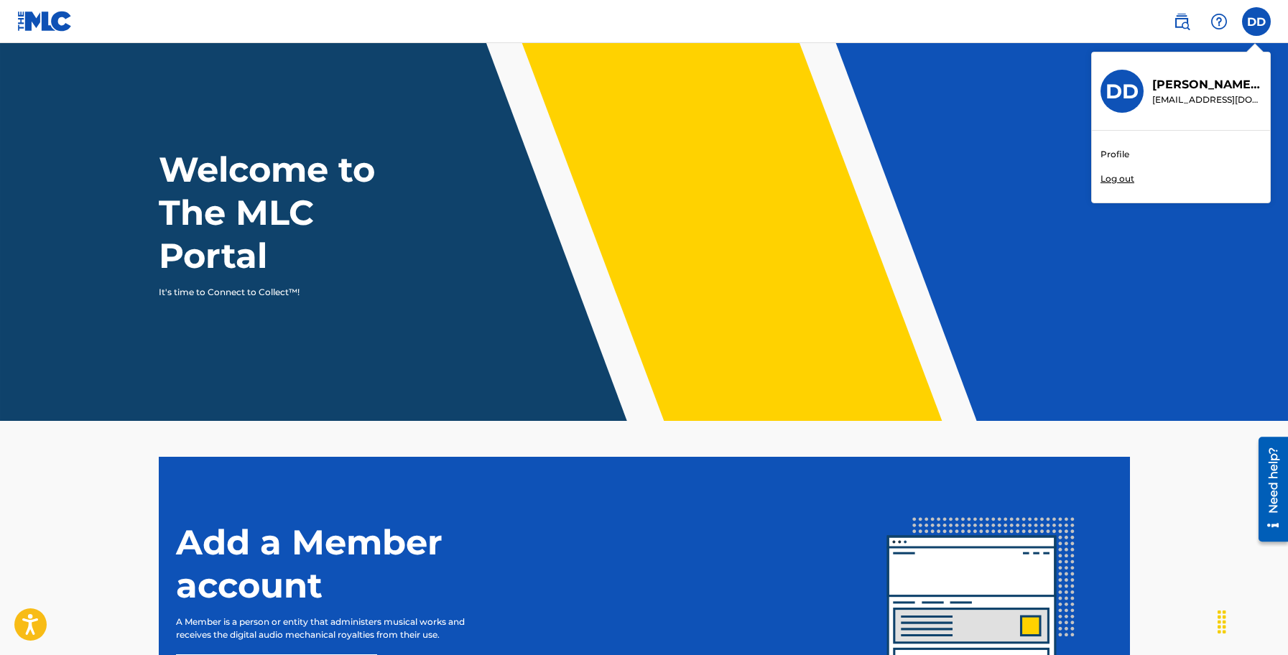
click at [1191, 86] on p "[PERSON_NAME]" at bounding box center [1206, 84] width 109 height 17
click at [1256, 22] on input "[PERSON_NAME] Dibiaggio [EMAIL_ADDRESS][PERSON_NAME][DOMAIN_NAME] Profile Log o…" at bounding box center [1256, 22] width 0 height 0
click at [1108, 89] on h3 "DD" at bounding box center [1121, 91] width 33 height 25
click at [1256, 22] on input "[PERSON_NAME] Dibiaggio [EMAIL_ADDRESS][PERSON_NAME][DOMAIN_NAME] Profile Log o…" at bounding box center [1256, 22] width 0 height 0
click at [996, 127] on header "Welcome to The MLC Portal It's time to Connect to Collect™!" at bounding box center [644, 232] width 1288 height 378
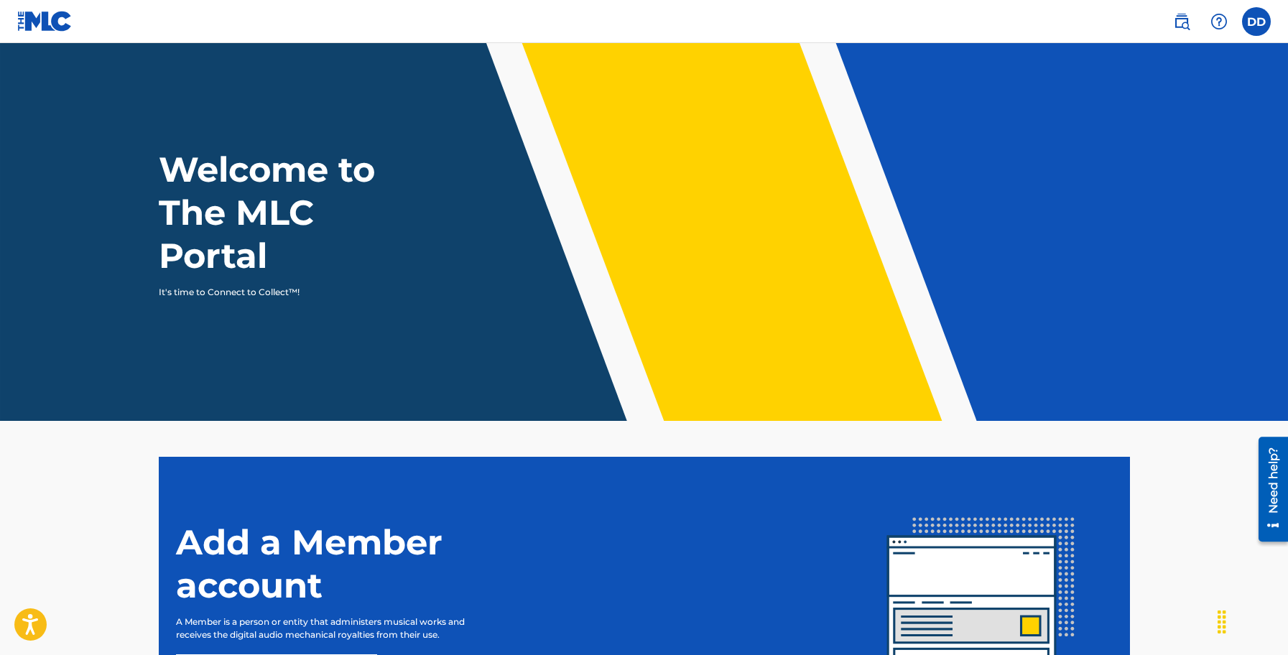
click at [1178, 18] on img at bounding box center [1181, 21] width 17 height 17
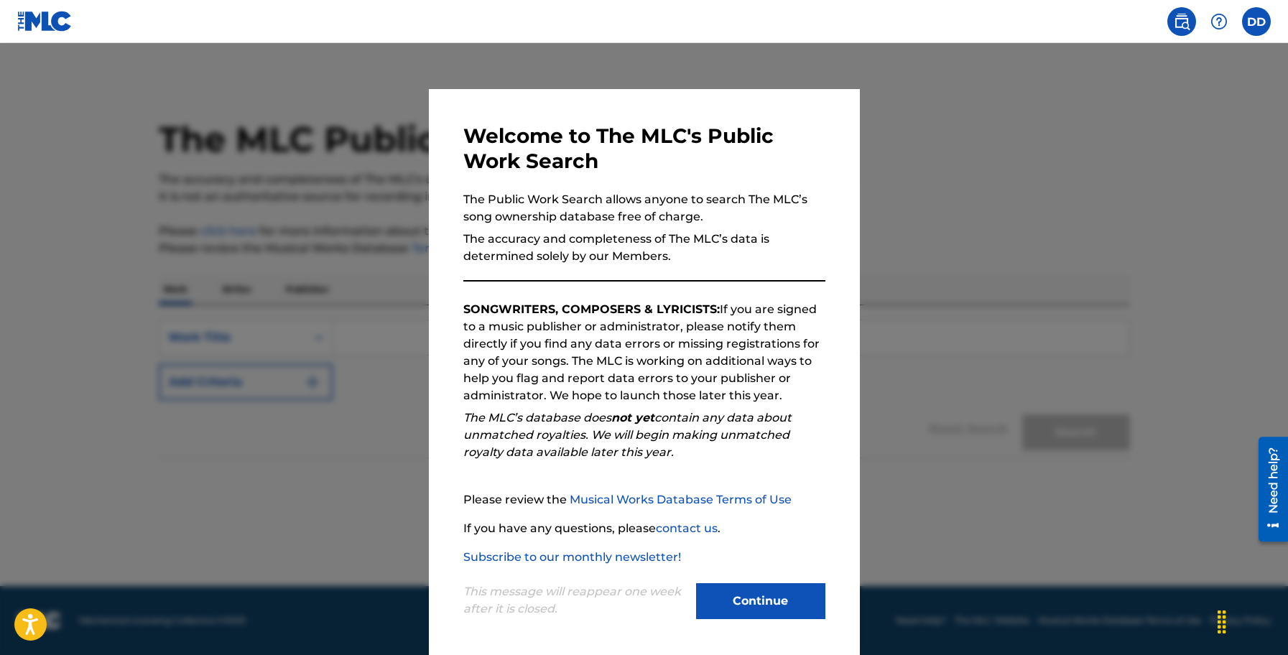
click at [766, 612] on button "Continue" at bounding box center [760, 601] width 129 height 36
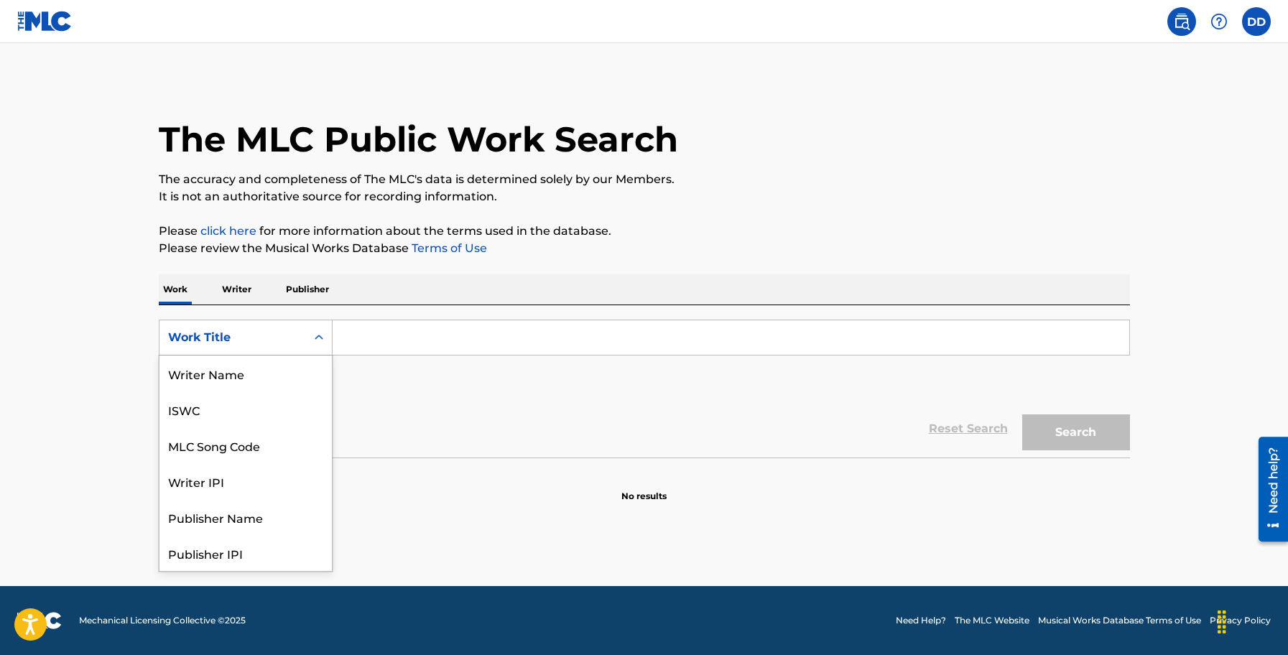
click at [320, 331] on icon "Search Form" at bounding box center [319, 337] width 14 height 14
click at [475, 298] on div "Work Writer Publisher" at bounding box center [644, 289] width 971 height 30
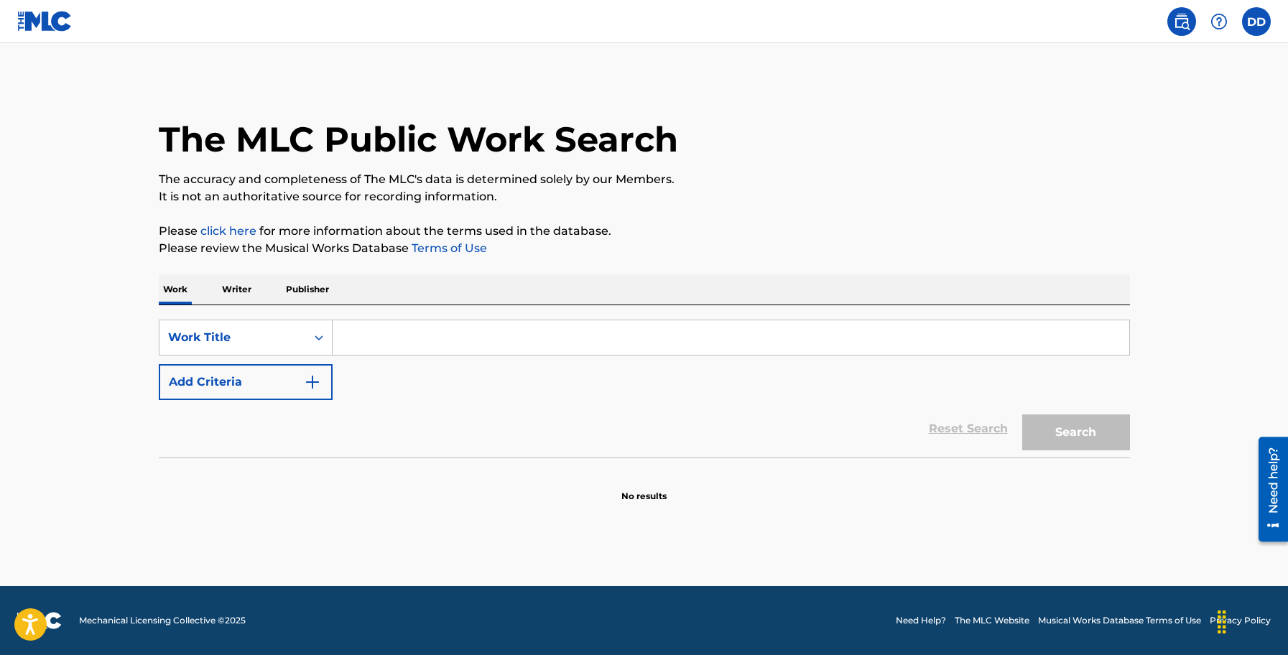
click at [236, 298] on p "Writer" at bounding box center [237, 289] width 38 height 30
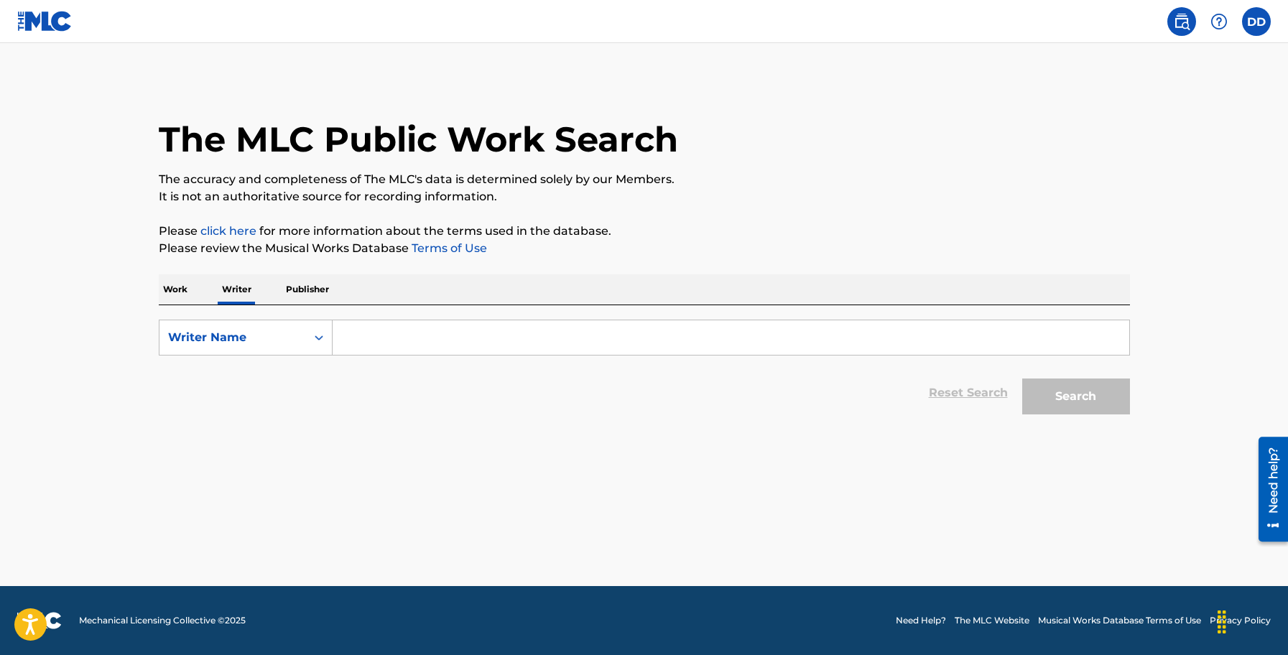
click at [338, 294] on div "Work Writer Publisher" at bounding box center [644, 289] width 971 height 30
click at [323, 294] on p "Publisher" at bounding box center [308, 289] width 52 height 30
click at [164, 292] on p "Work" at bounding box center [175, 289] width 33 height 30
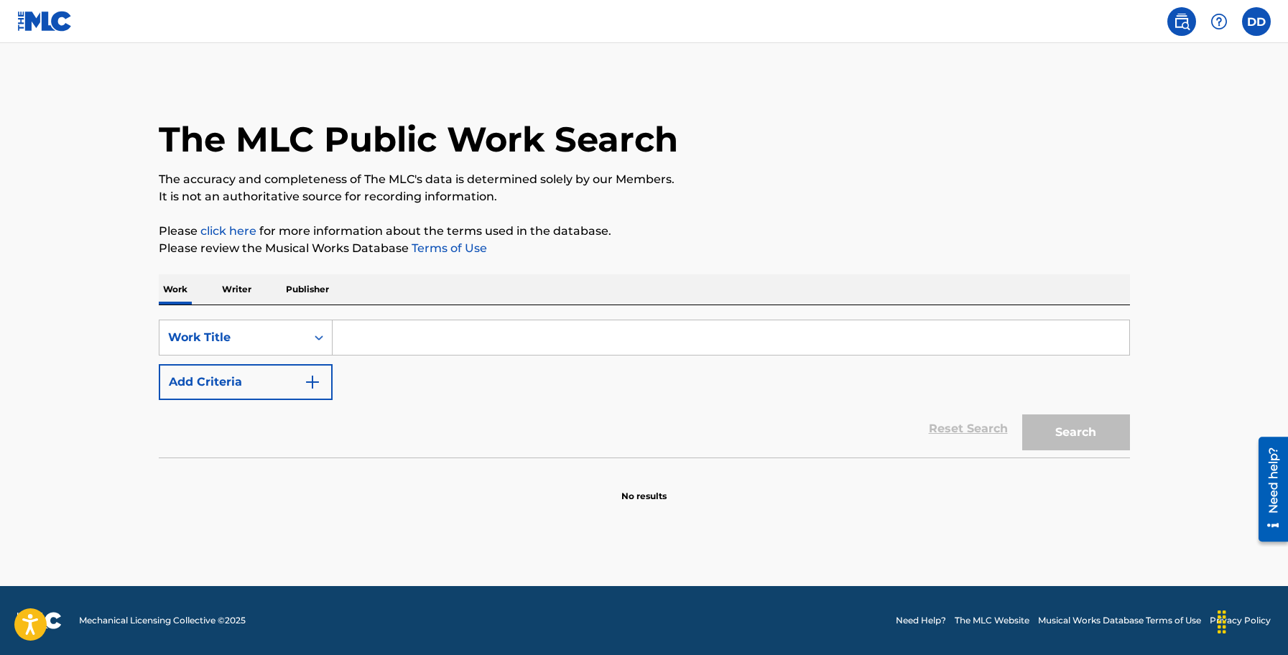
click at [1176, 32] on link at bounding box center [1181, 21] width 29 height 29
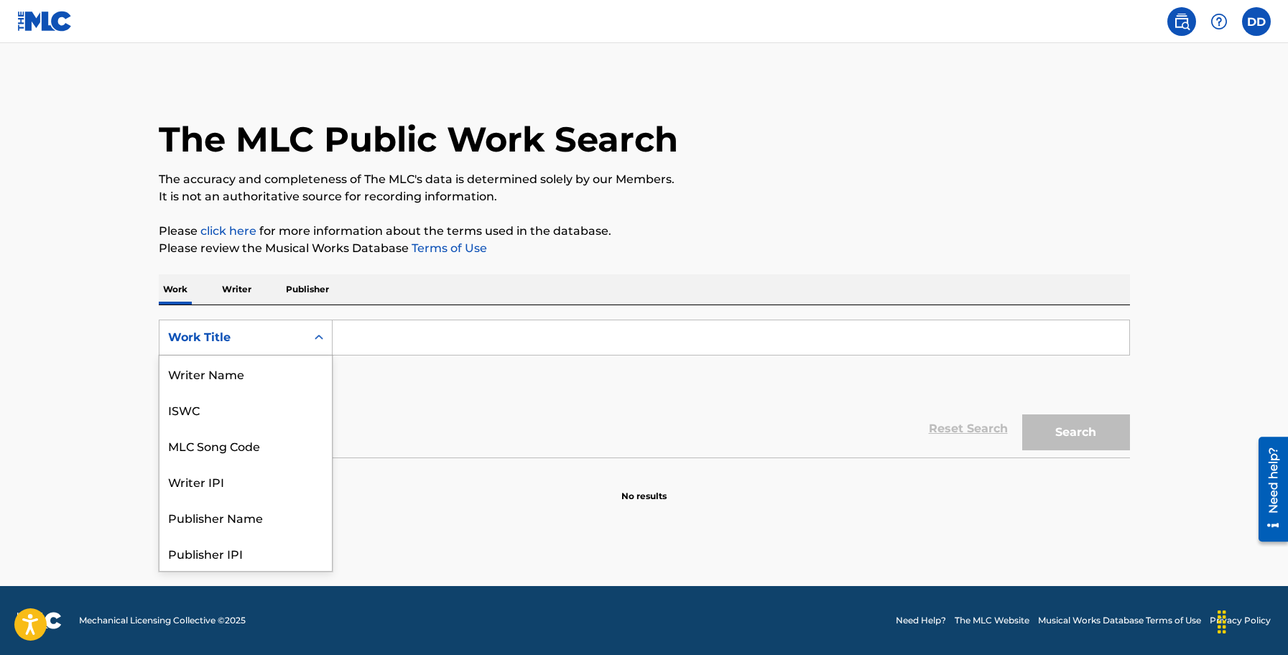
scroll to position [72, 0]
click at [256, 332] on div "Work Title" at bounding box center [232, 337] width 129 height 17
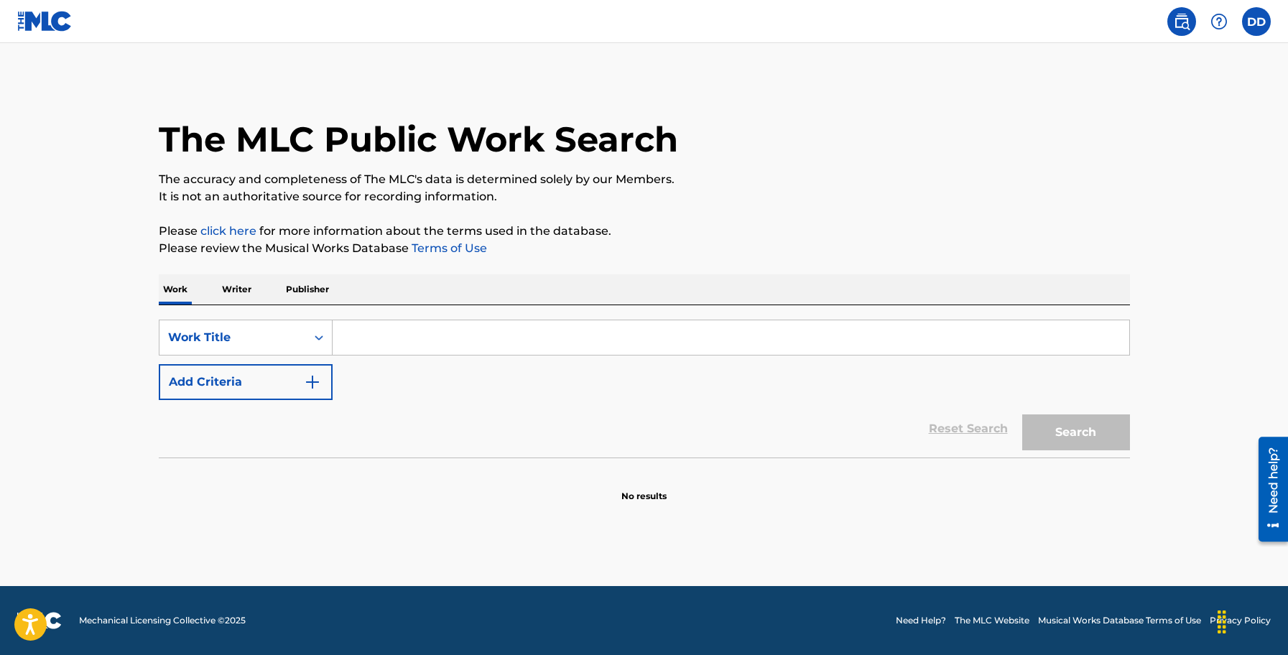
click at [230, 293] on p "Writer" at bounding box center [237, 289] width 38 height 30
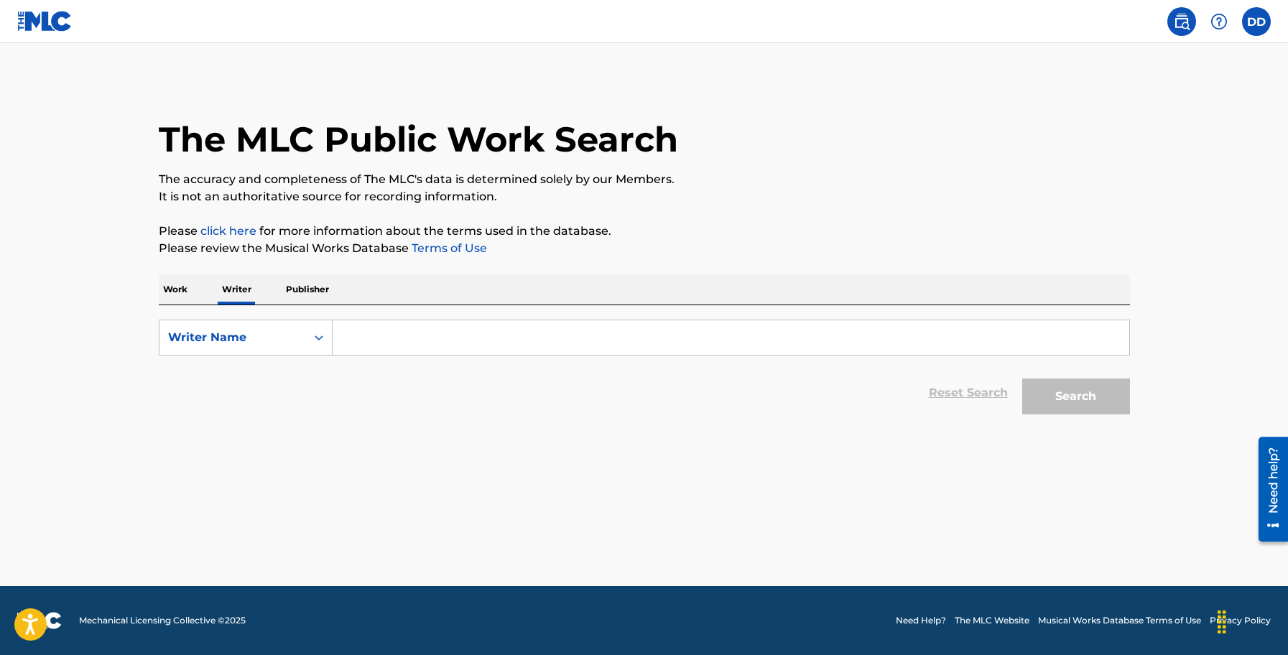
click at [393, 339] on input "Search Form" at bounding box center [731, 337] width 796 height 34
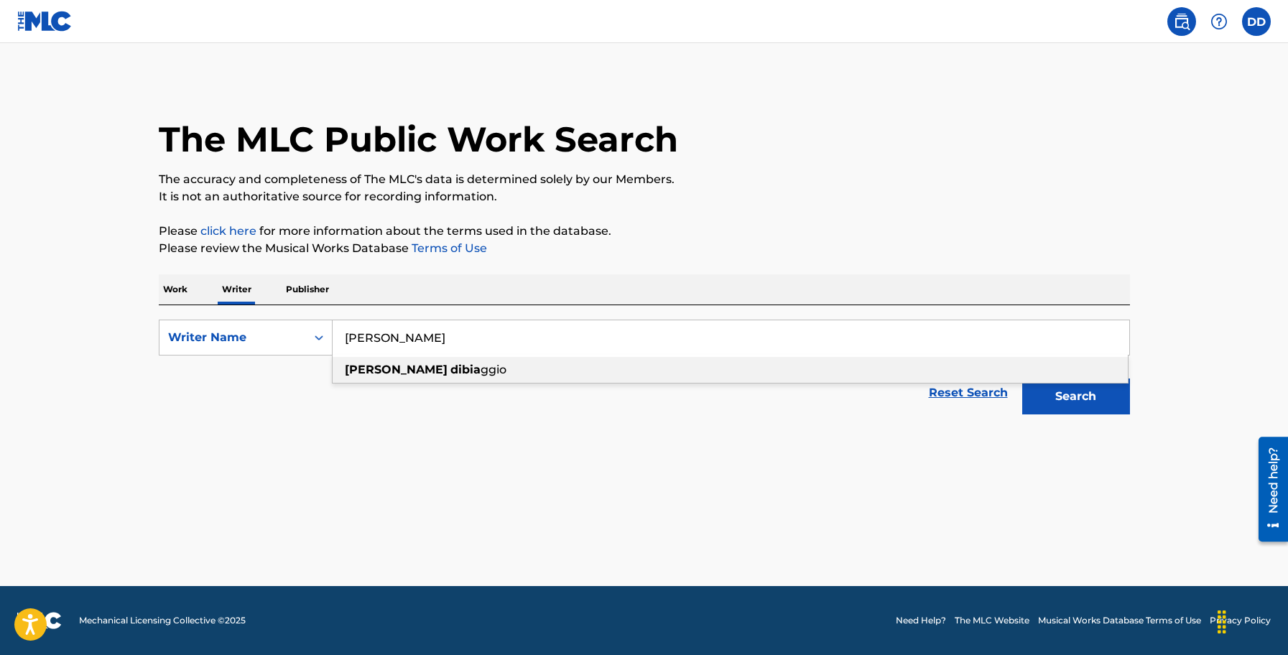
click at [450, 372] on strong "dibia" at bounding box center [465, 370] width 30 height 14
type input "[PERSON_NAME]"
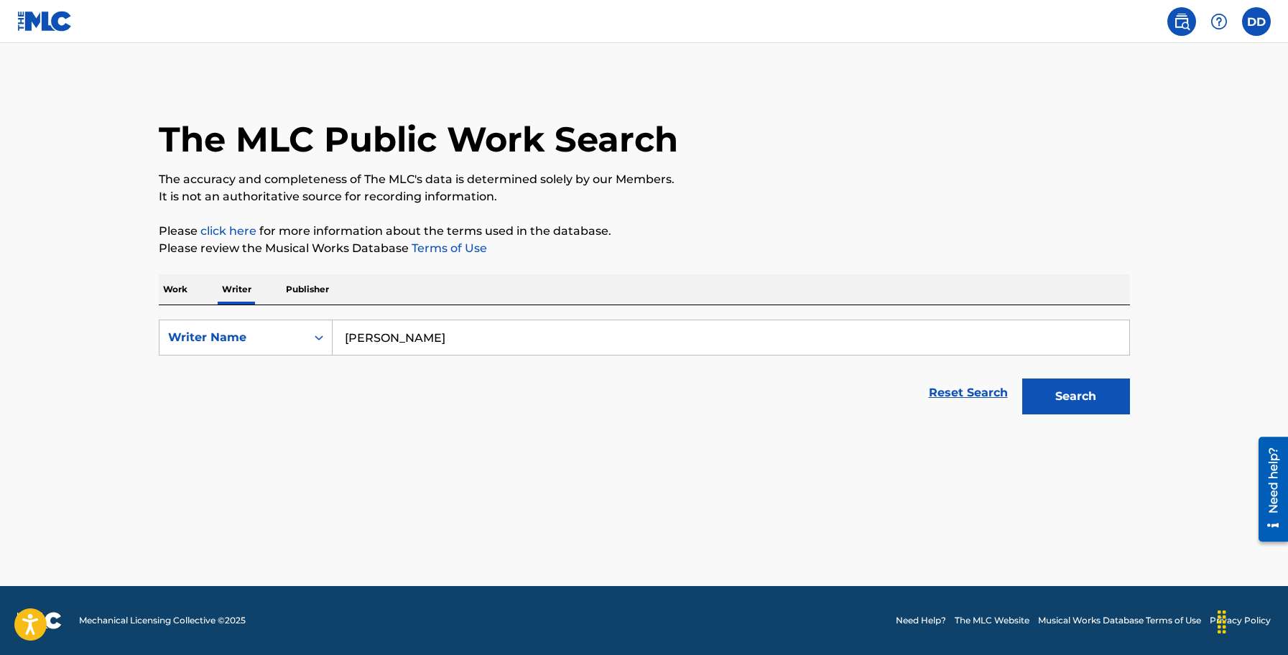
click at [1117, 415] on div "Search" at bounding box center [1072, 392] width 115 height 57
click at [1086, 392] on button "Search" at bounding box center [1076, 396] width 108 height 36
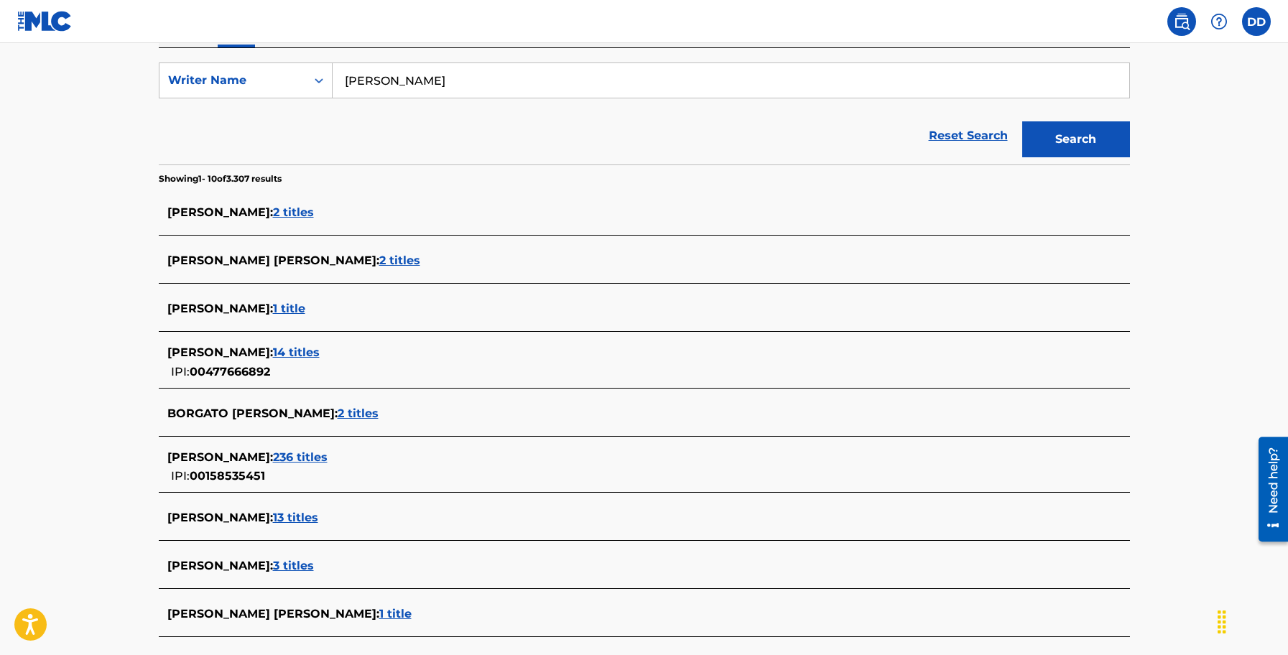
scroll to position [271, 0]
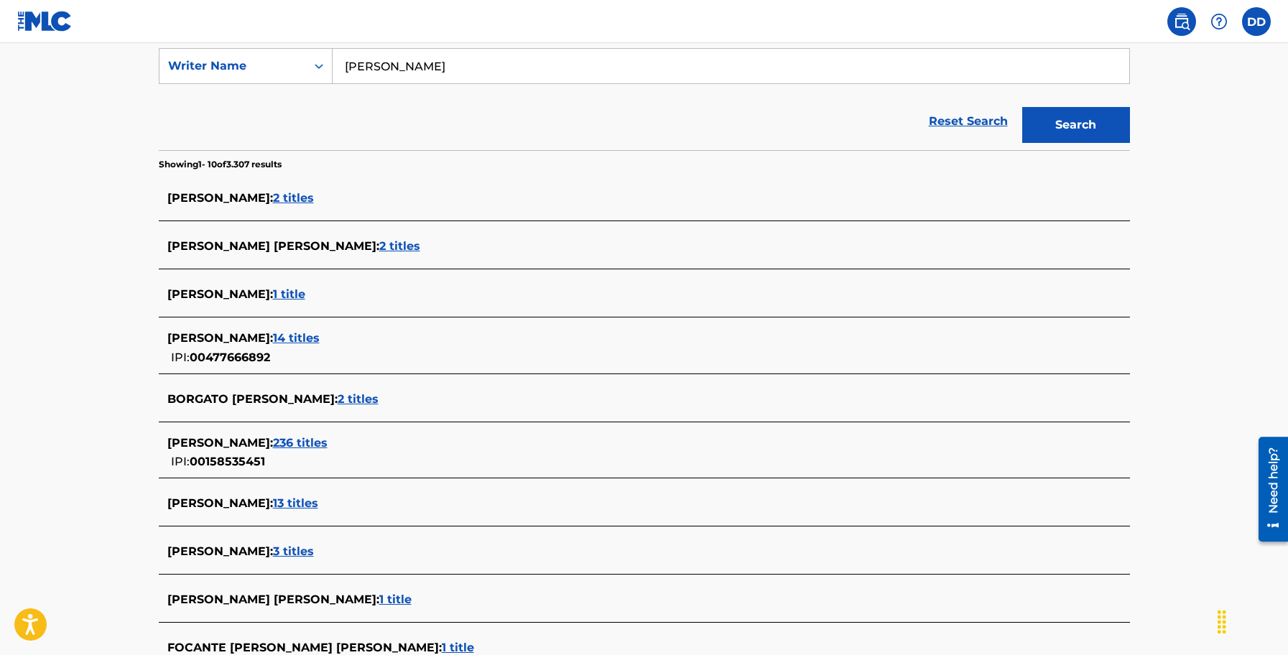
click at [312, 558] on span "3 titles" at bounding box center [293, 551] width 41 height 14
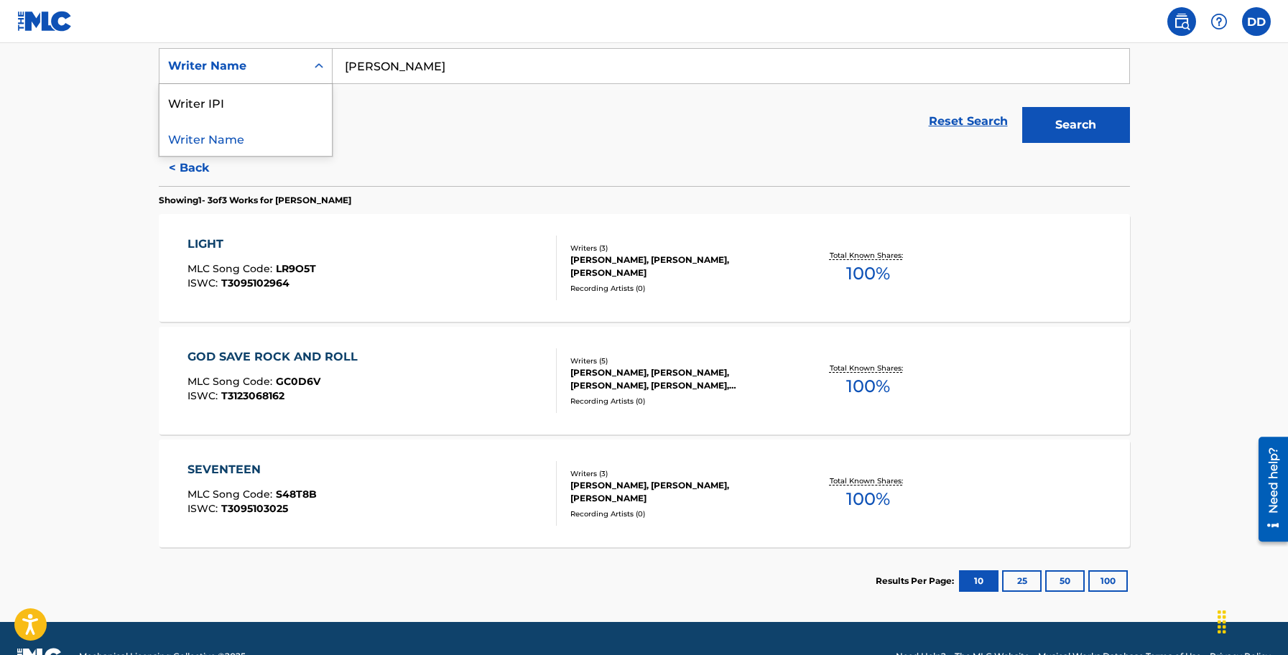
click at [286, 71] on div "Writer Name" at bounding box center [232, 65] width 129 height 17
click at [74, 159] on main "The MLC Public Work Search The accuracy and completeness of The MLC's data is d…" at bounding box center [644, 197] width 1288 height 850
